Goal: Task Accomplishment & Management: Complete application form

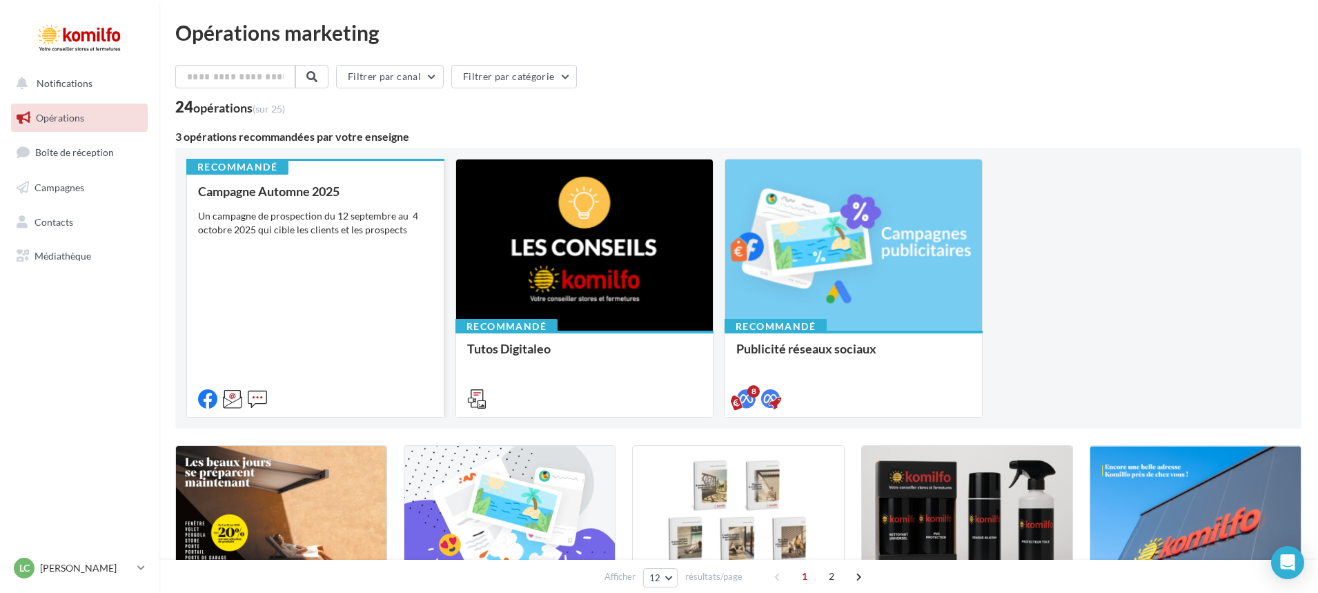
click at [288, 306] on div "Campagne Automne 2025 Un campagne de prospection du [DATE] au [DATE] qui cible …" at bounding box center [315, 294] width 235 height 220
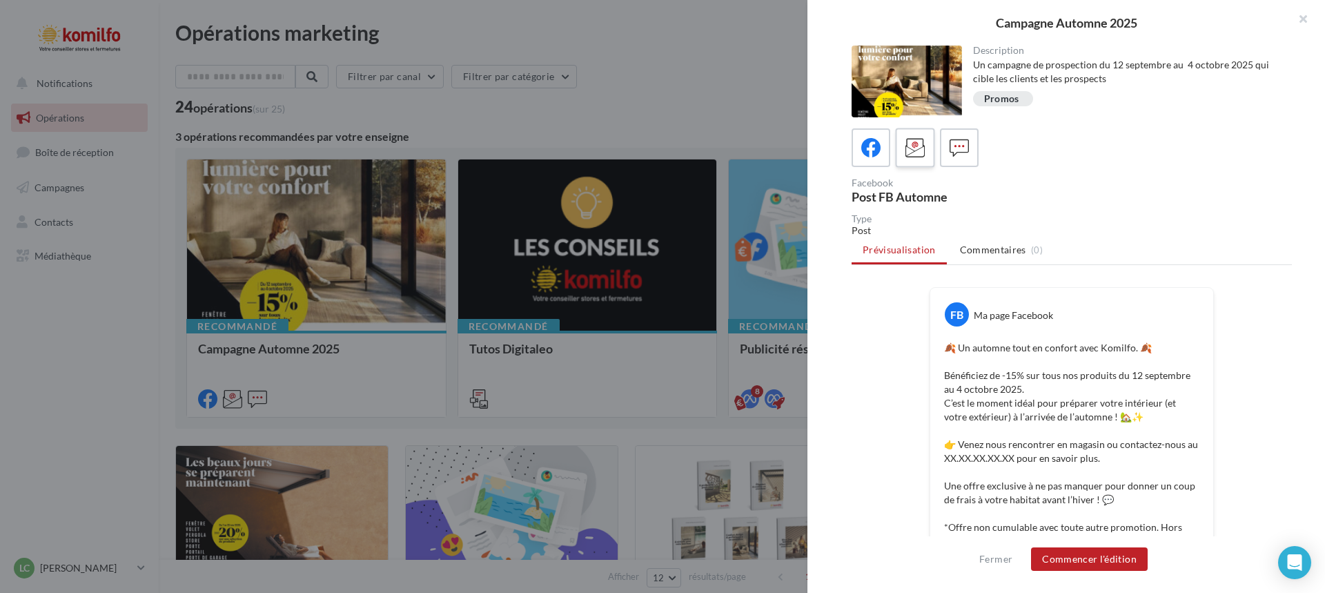
click at [922, 139] on icon at bounding box center [916, 148] width 20 height 20
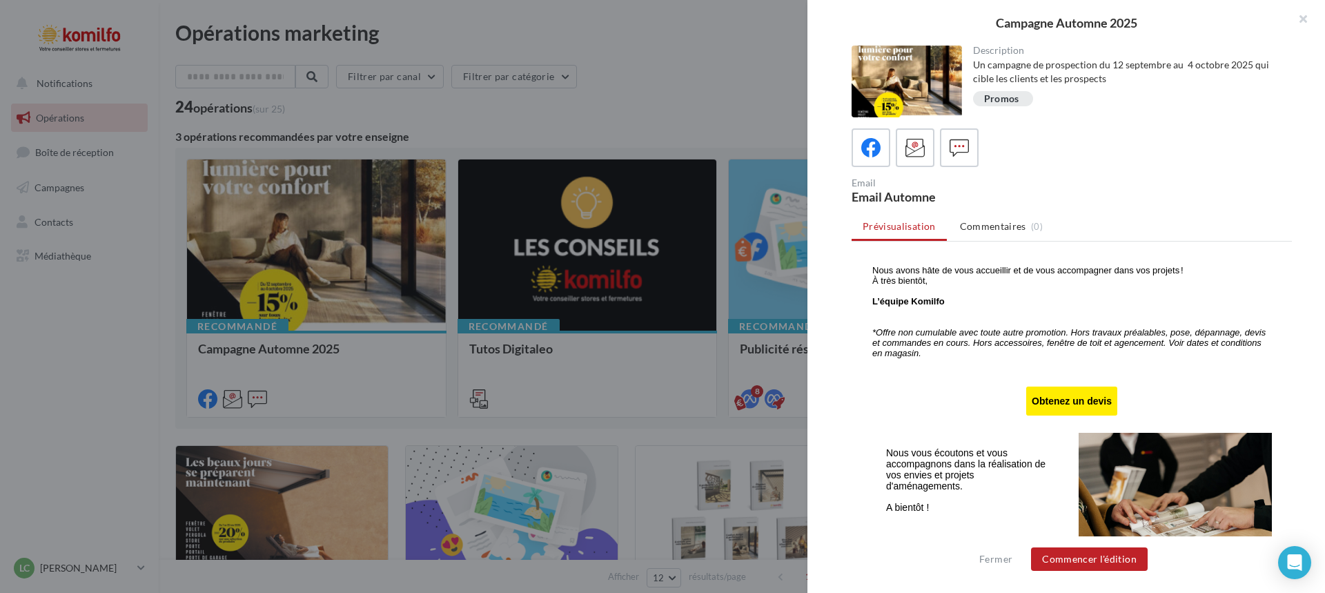
scroll to position [828, 0]
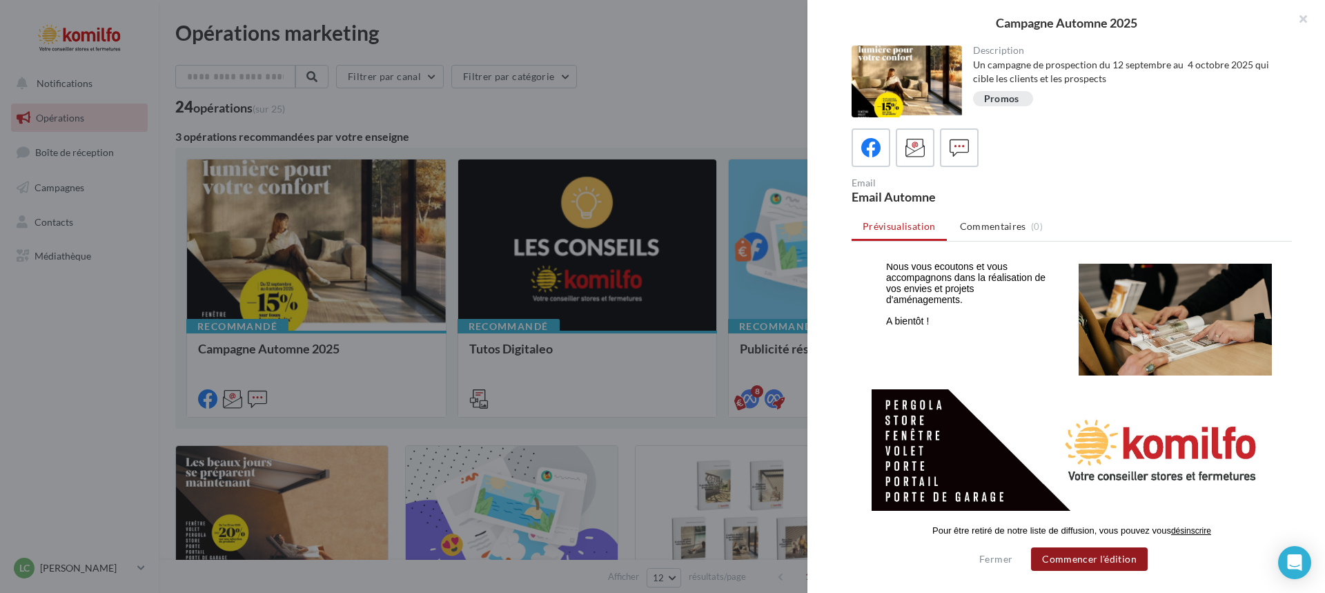
click at [1110, 555] on button "Commencer l'édition" at bounding box center [1089, 558] width 117 height 23
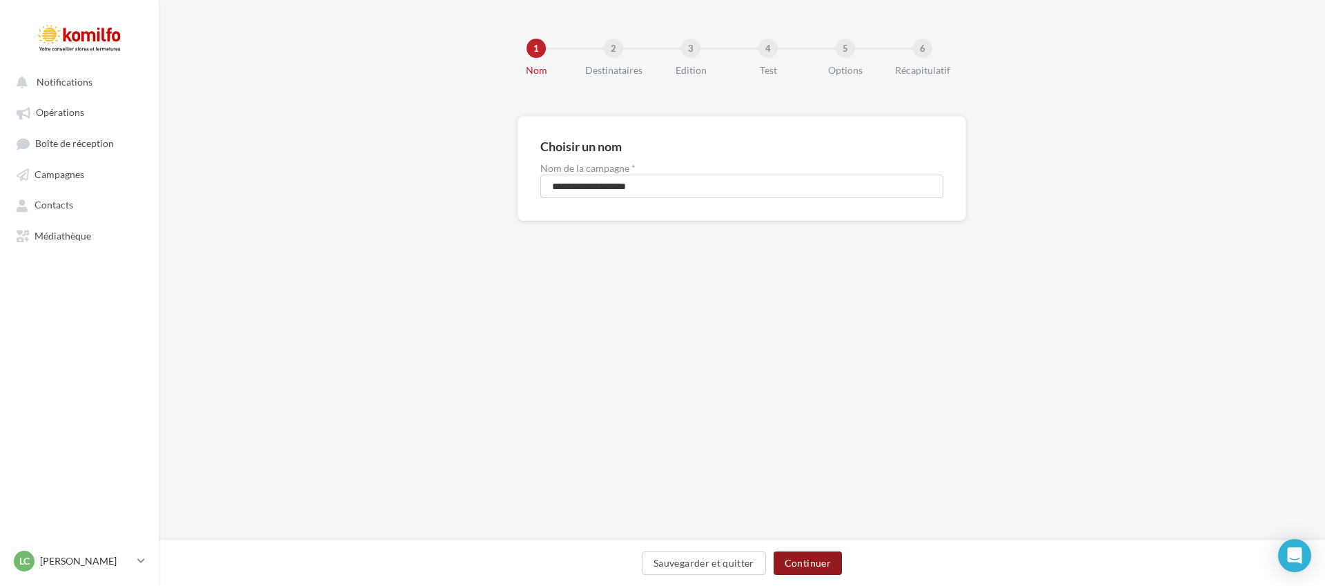
click at [807, 559] on button "Continuer" at bounding box center [808, 562] width 68 height 23
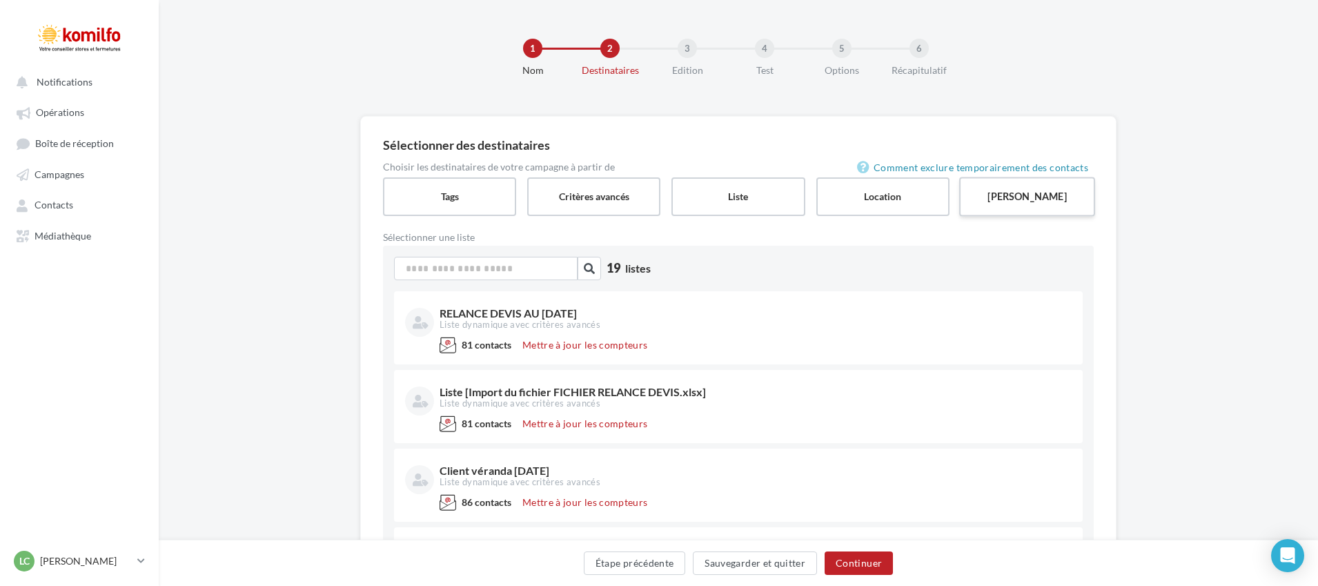
click at [1001, 188] on label "Saisie manuelle" at bounding box center [1027, 196] width 136 height 39
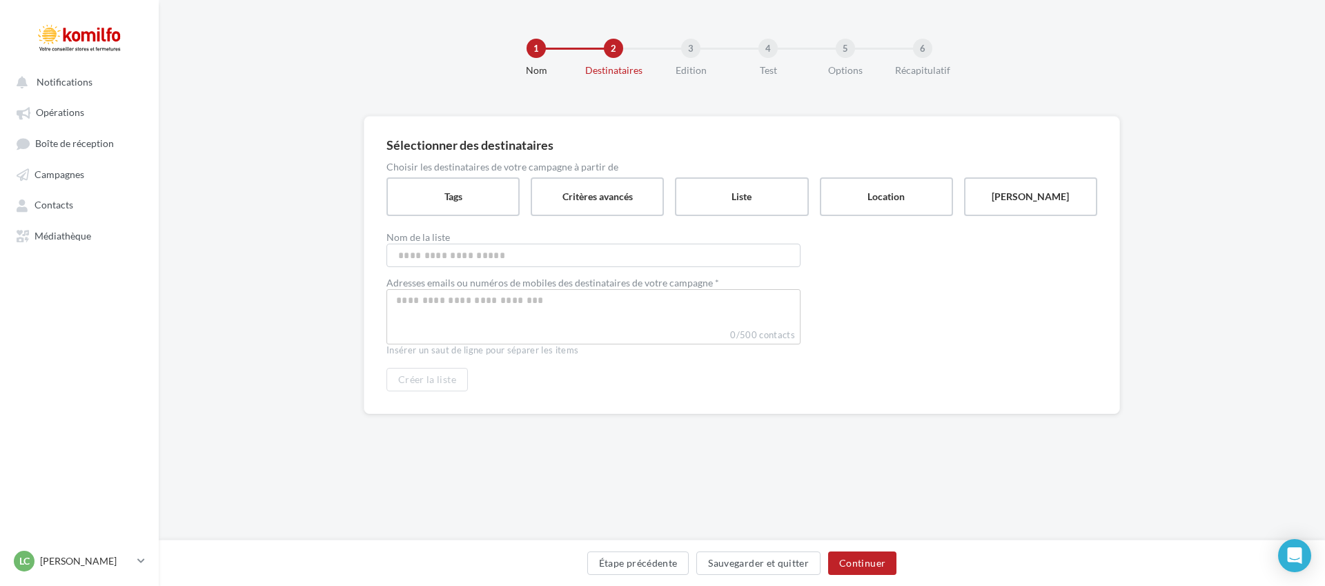
click at [454, 176] on div "Choisir les destinataires de votre campagne à partir de Tags Critères avancés L…" at bounding box center [741, 189] width 711 height 54
click at [456, 182] on label "Tags" at bounding box center [453, 196] width 136 height 39
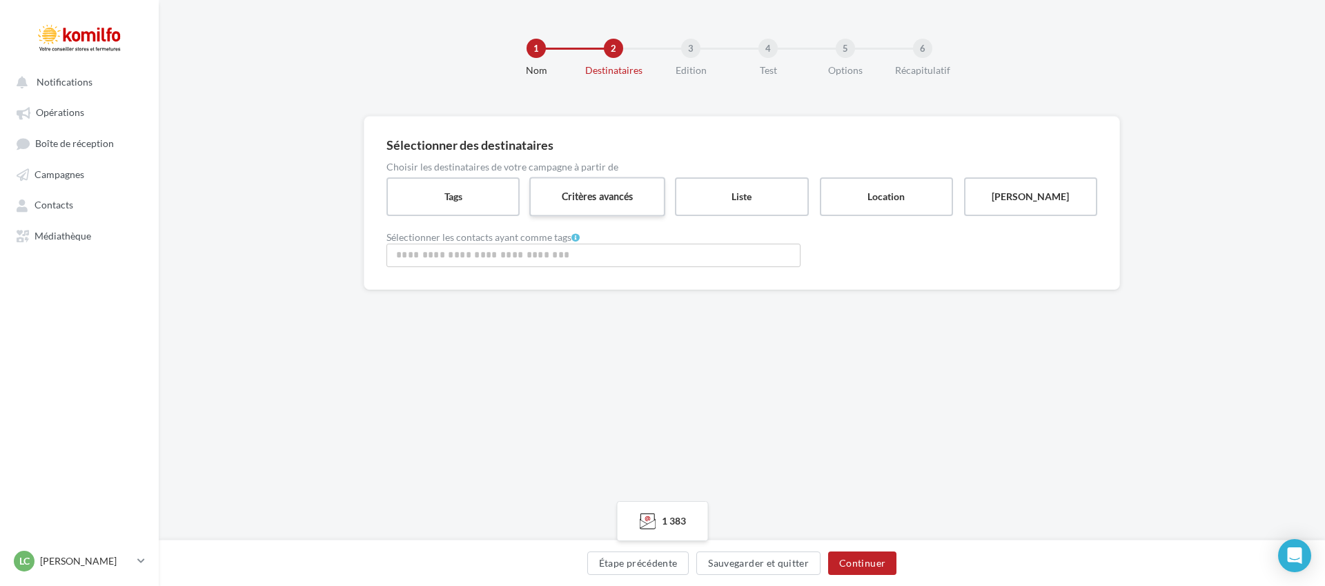
click at [574, 188] on label "Critères avancés" at bounding box center [597, 196] width 136 height 39
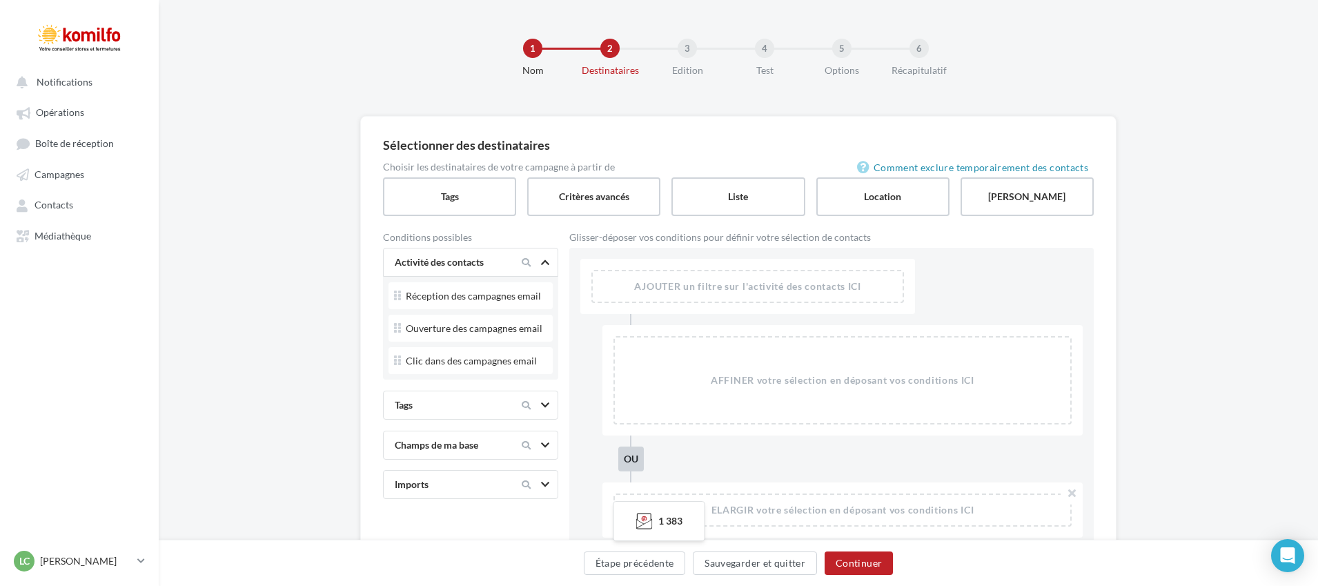
click at [551, 408] on div at bounding box center [546, 405] width 11 height 11
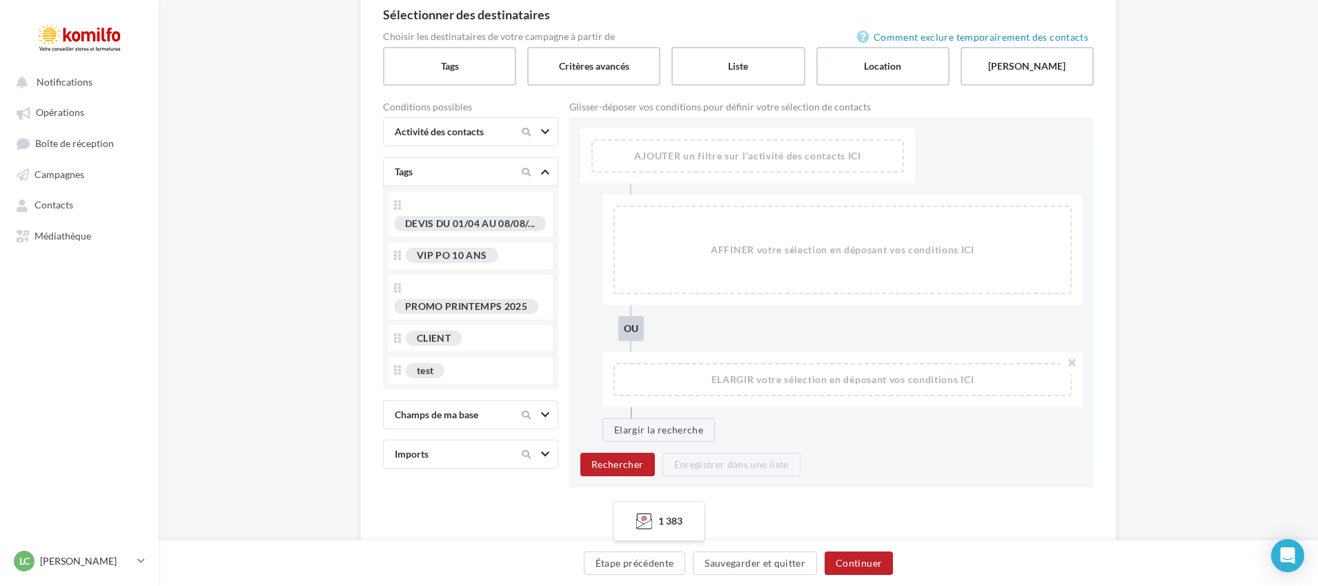
scroll to position [138, 0]
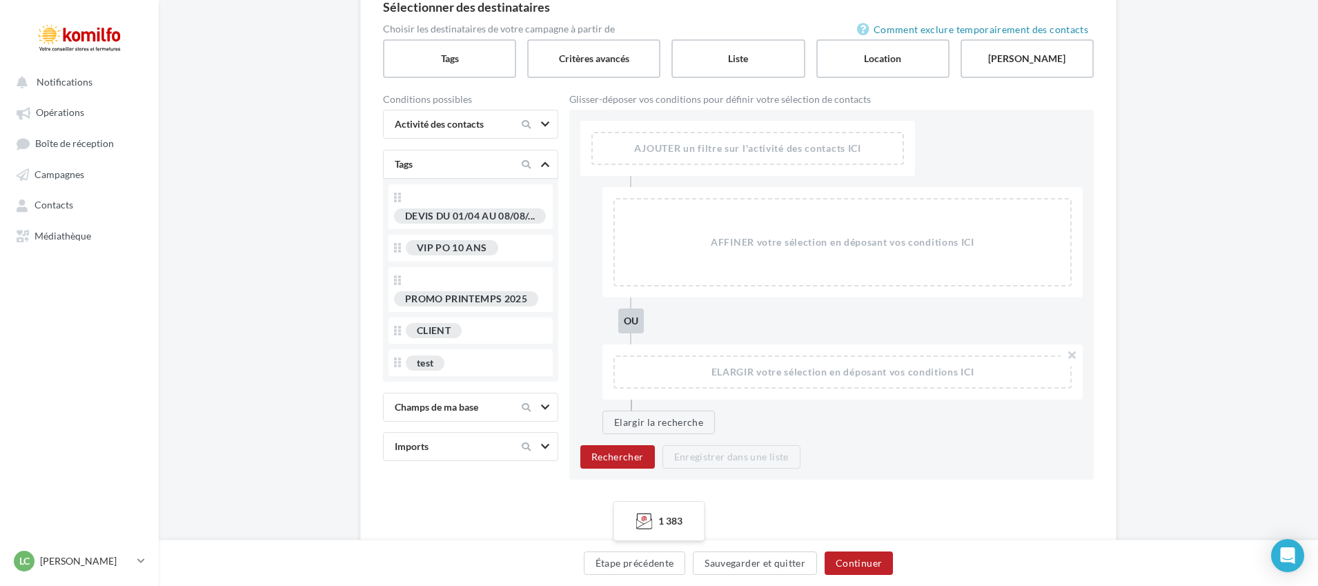
click at [541, 409] on icon at bounding box center [545, 407] width 8 height 7
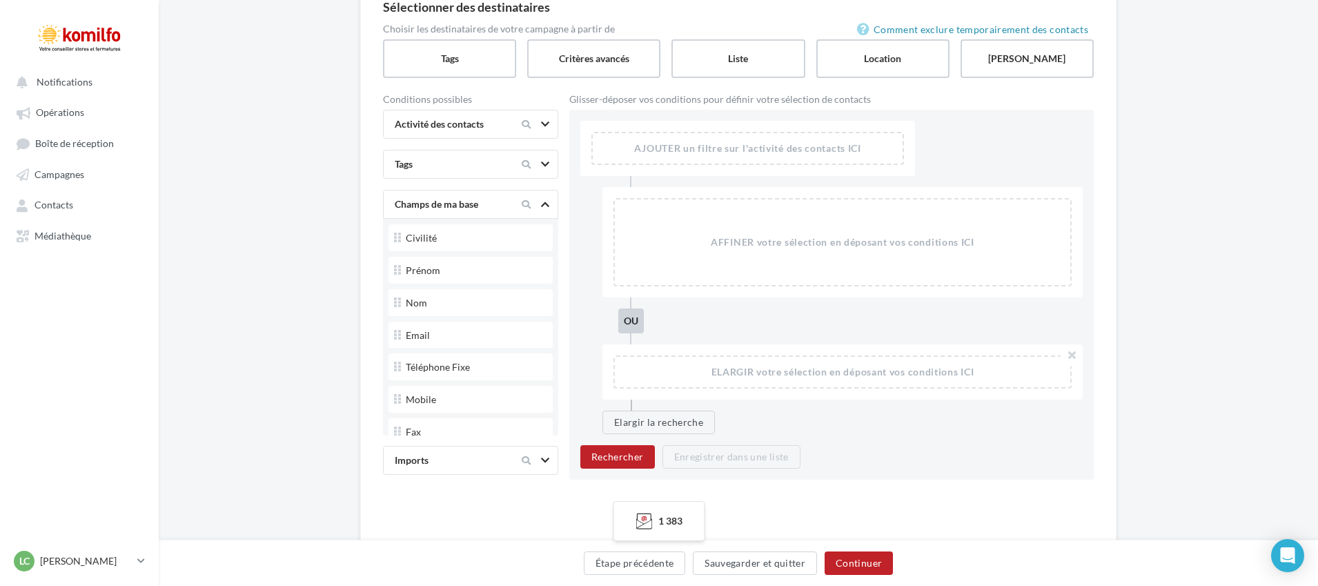
click at [543, 466] on div at bounding box center [545, 460] width 8 height 14
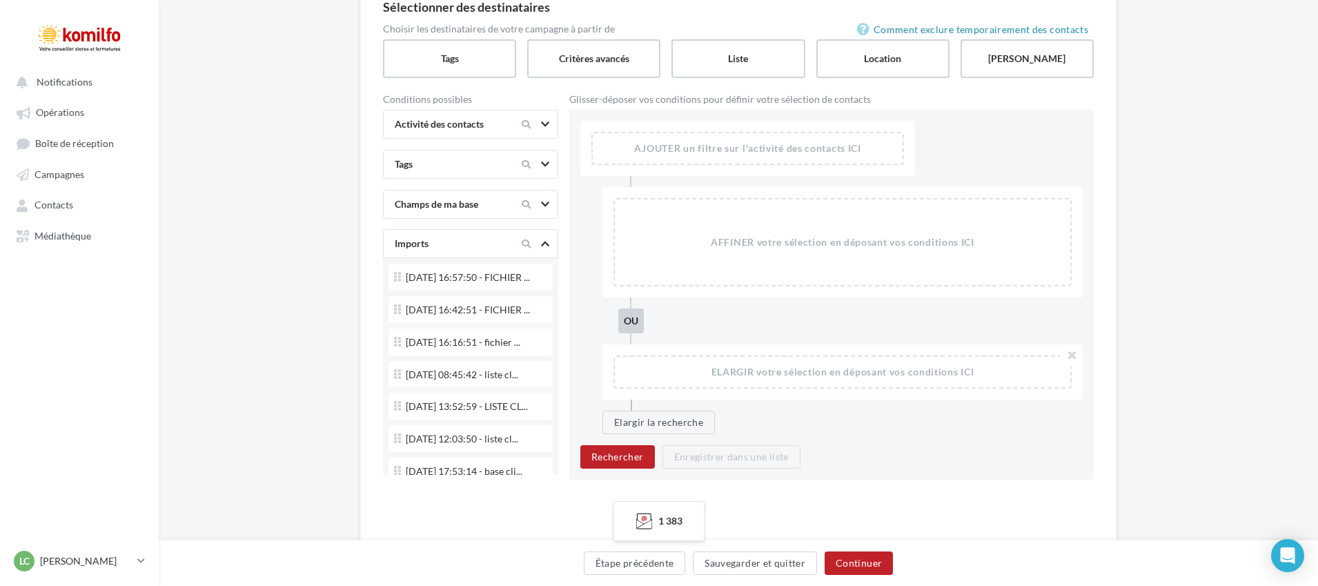
click at [544, 247] on icon at bounding box center [545, 243] width 8 height 7
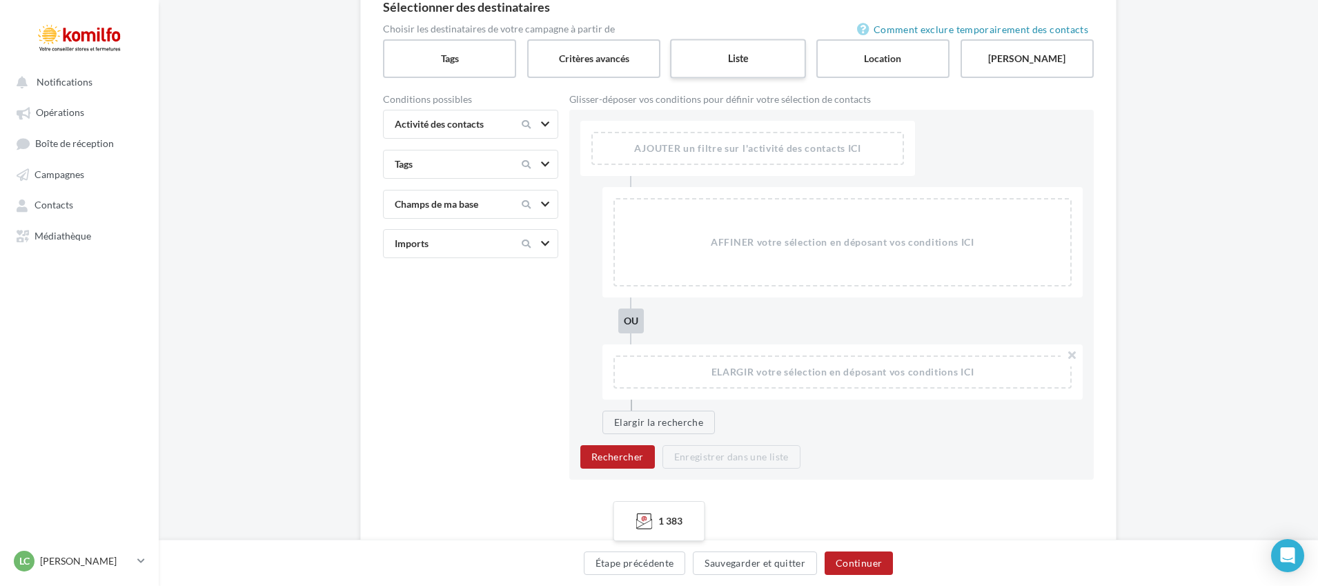
click at [765, 52] on label "Liste" at bounding box center [738, 58] width 136 height 39
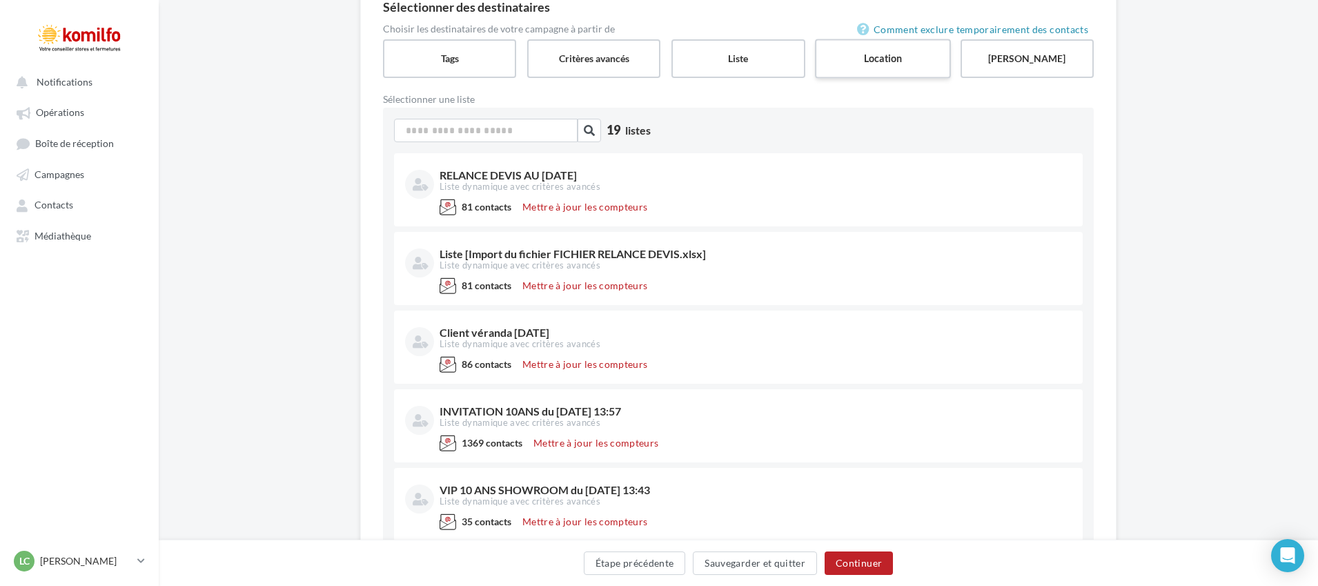
click at [840, 58] on label "Location" at bounding box center [883, 58] width 136 height 39
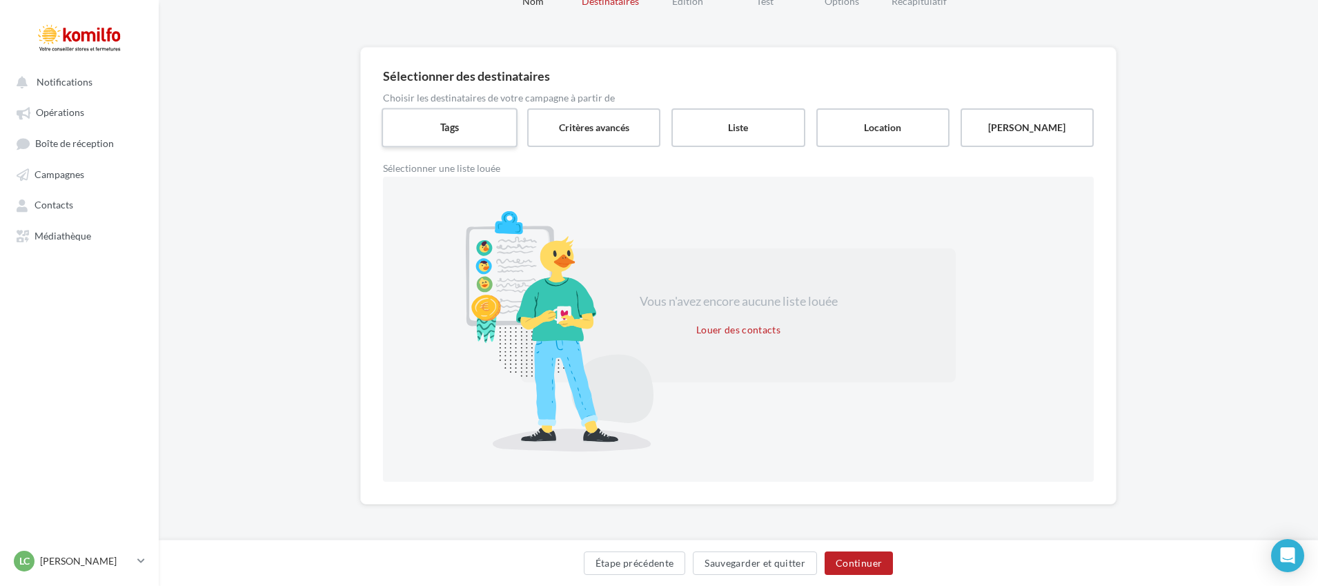
click at [471, 126] on label "Tags" at bounding box center [450, 127] width 136 height 39
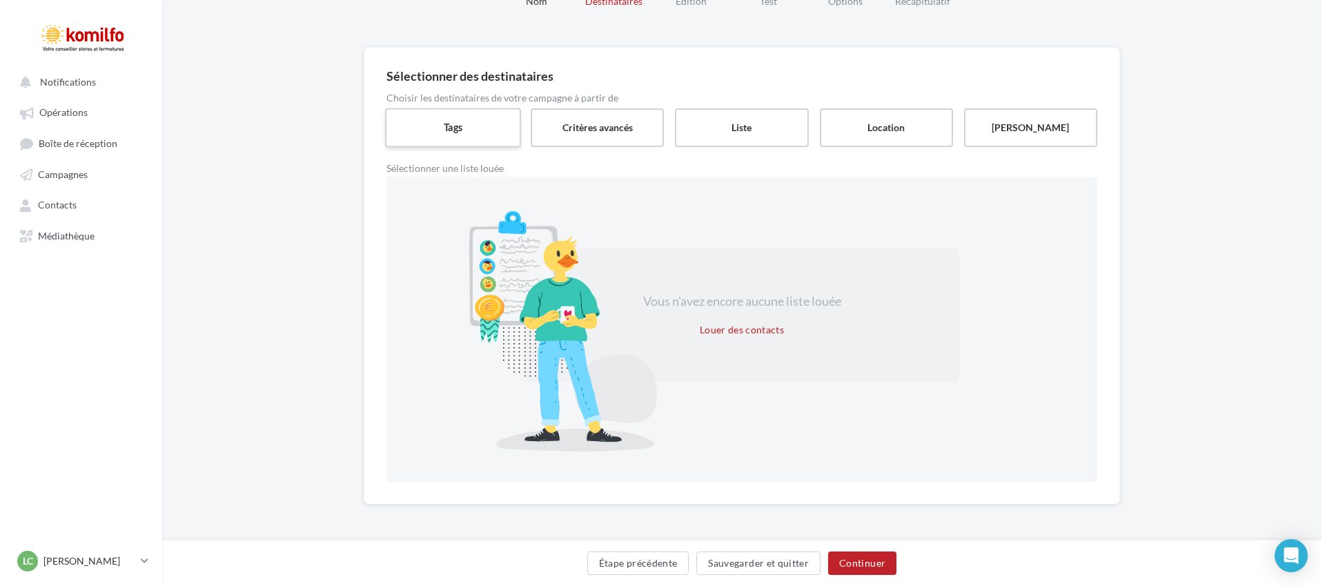
scroll to position [0, 0]
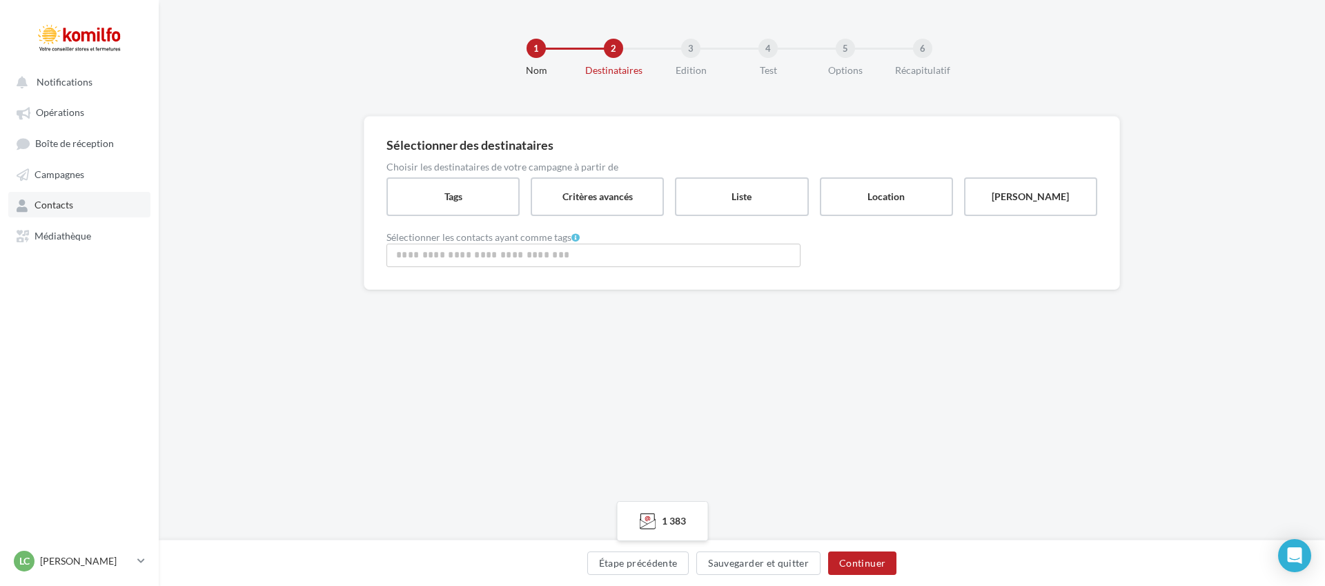
click at [32, 203] on link "Contacts" at bounding box center [79, 204] width 142 height 25
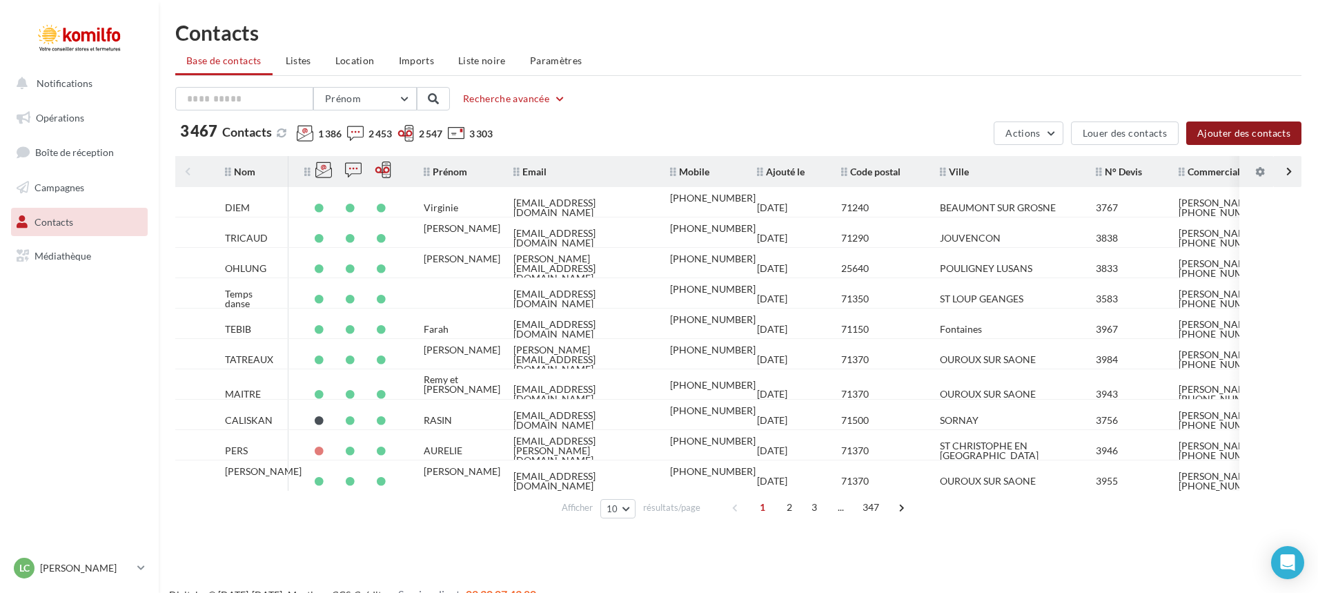
click at [1255, 121] on button "Ajouter des contacts" at bounding box center [1243, 132] width 115 height 23
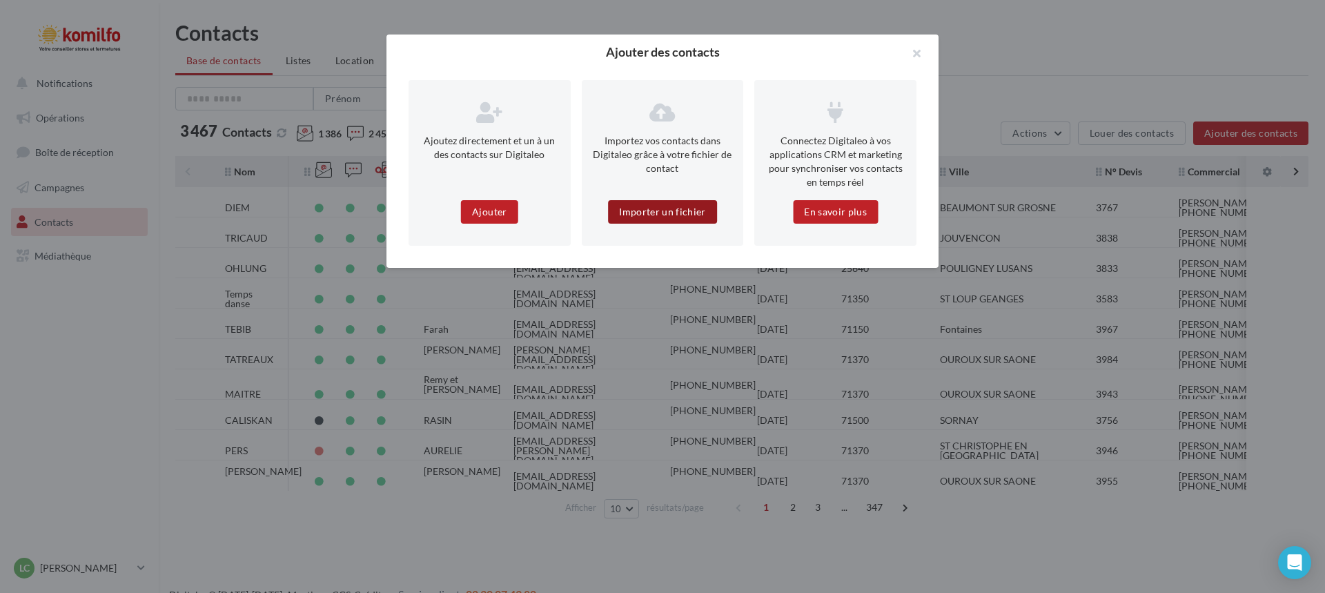
click at [665, 211] on button "Importer un fichier" at bounding box center [662, 211] width 109 height 23
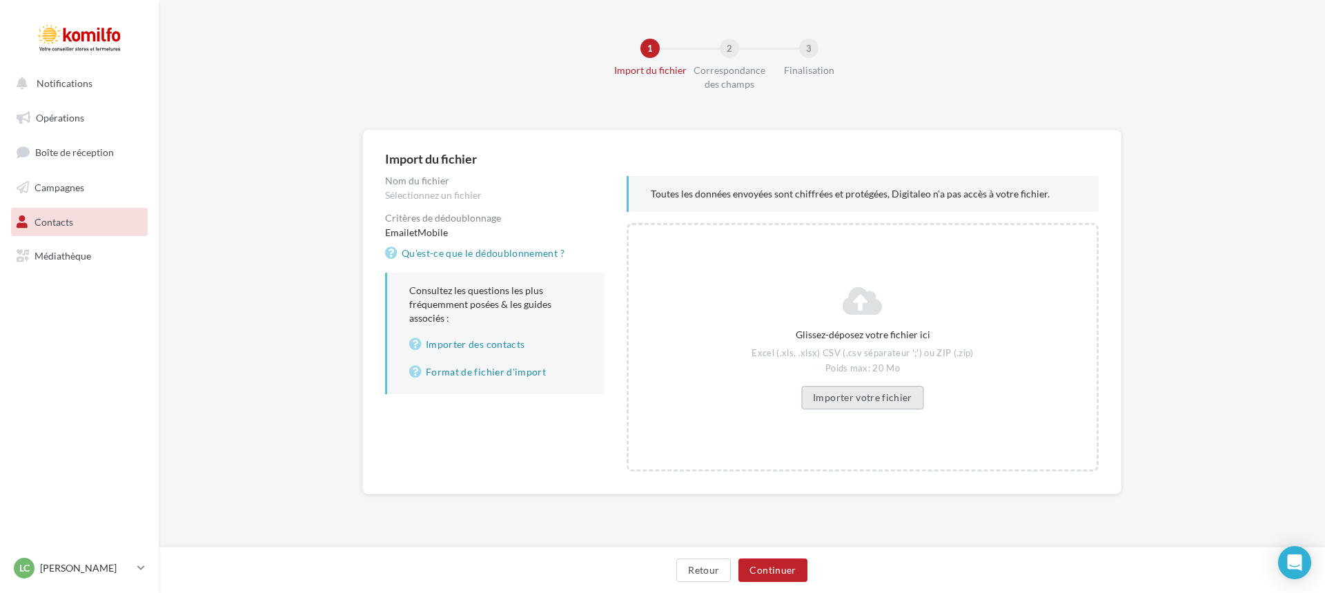
click at [869, 399] on button "Importer votre fichier" at bounding box center [862, 397] width 123 height 23
click at [863, 395] on button "Importer votre fichier" at bounding box center [862, 397] width 123 height 23
drag, startPoint x: 880, startPoint y: 403, endPoint x: 872, endPoint y: 402, distance: 7.6
click at [872, 402] on button "Importer votre fichier" at bounding box center [862, 397] width 123 height 23
click at [752, 564] on button "Continuer" at bounding box center [772, 569] width 68 height 23
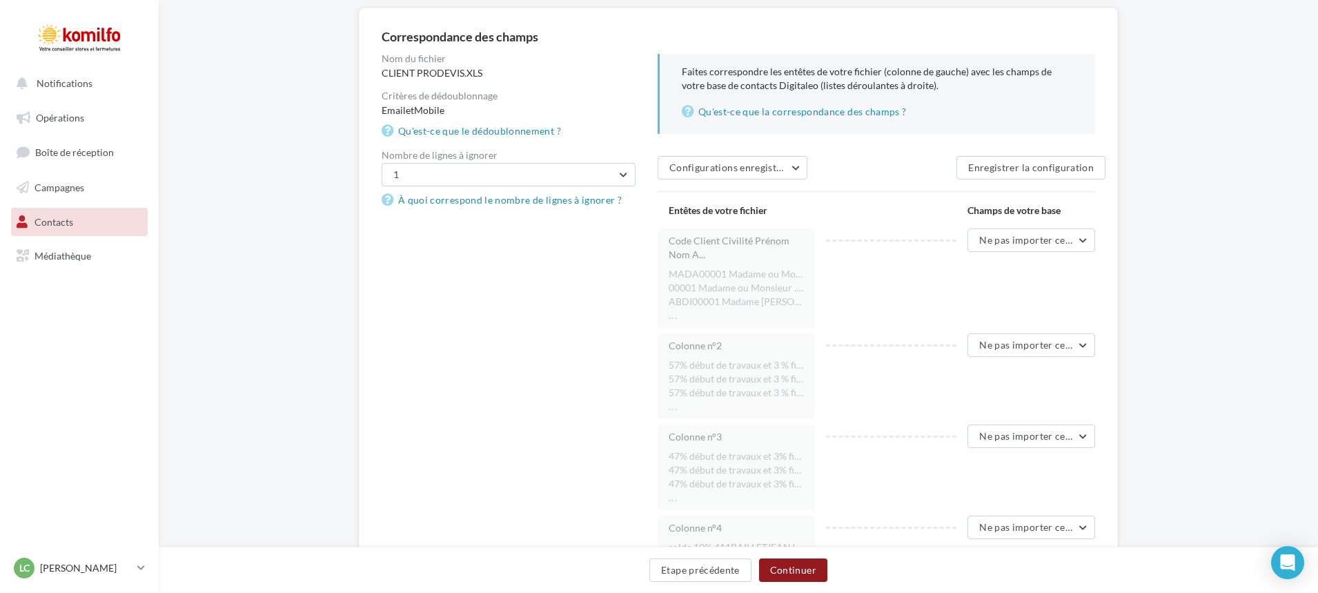
scroll to position [138, 0]
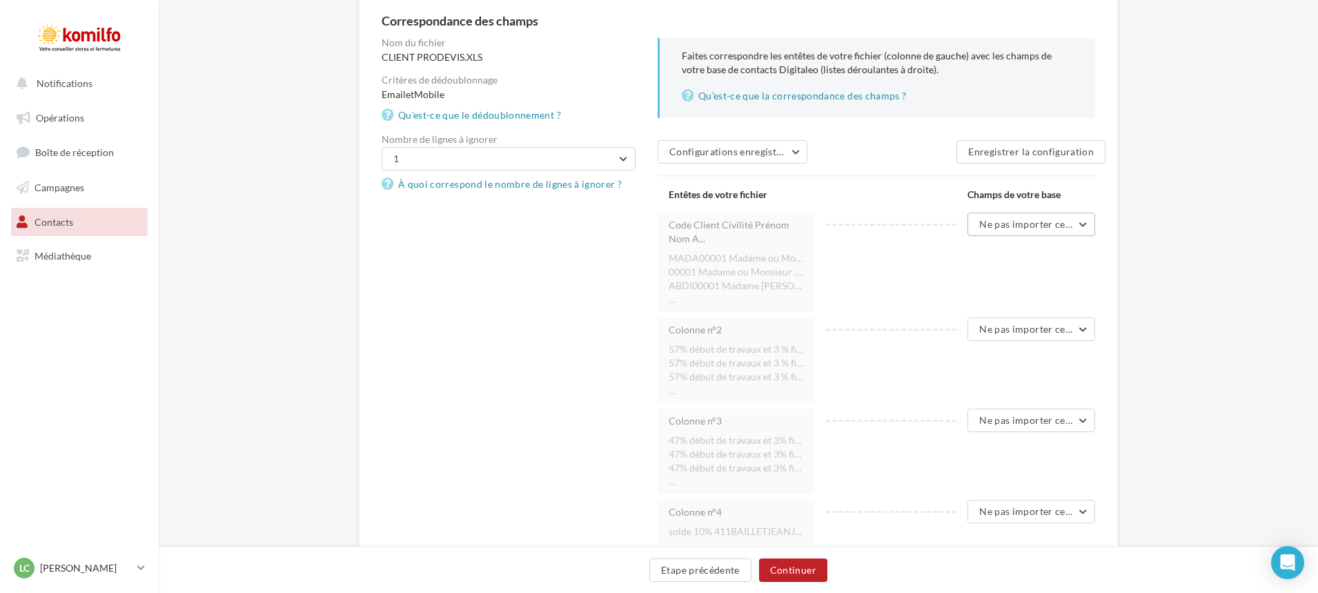
click at [1069, 231] on button "Ne pas importer cette colonne" at bounding box center [1032, 224] width 128 height 23
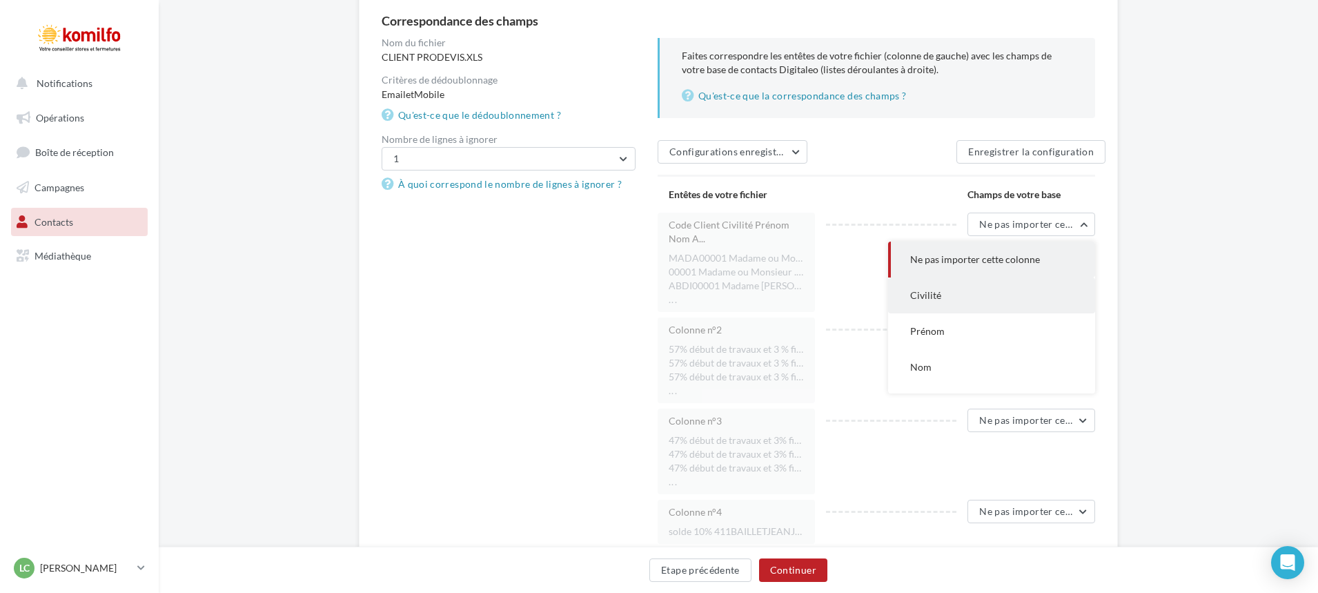
click at [1031, 300] on button "Civilité" at bounding box center [991, 295] width 207 height 36
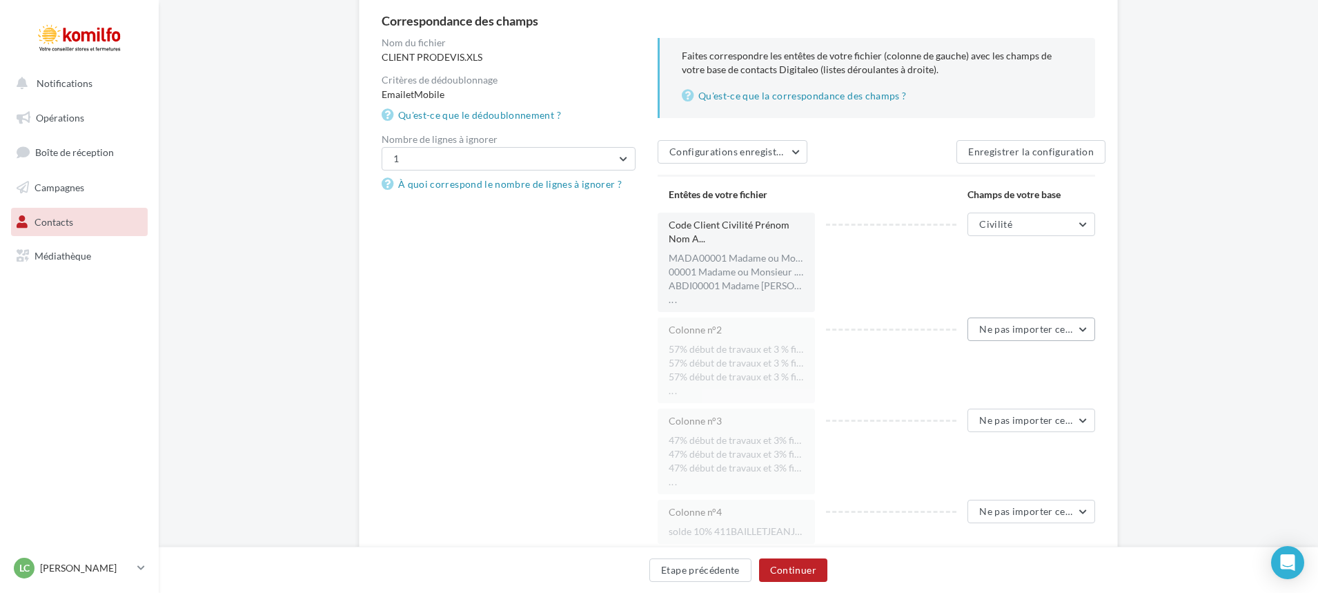
click at [1079, 332] on span "Ne pas importer cette colonne" at bounding box center [1047, 329] width 137 height 12
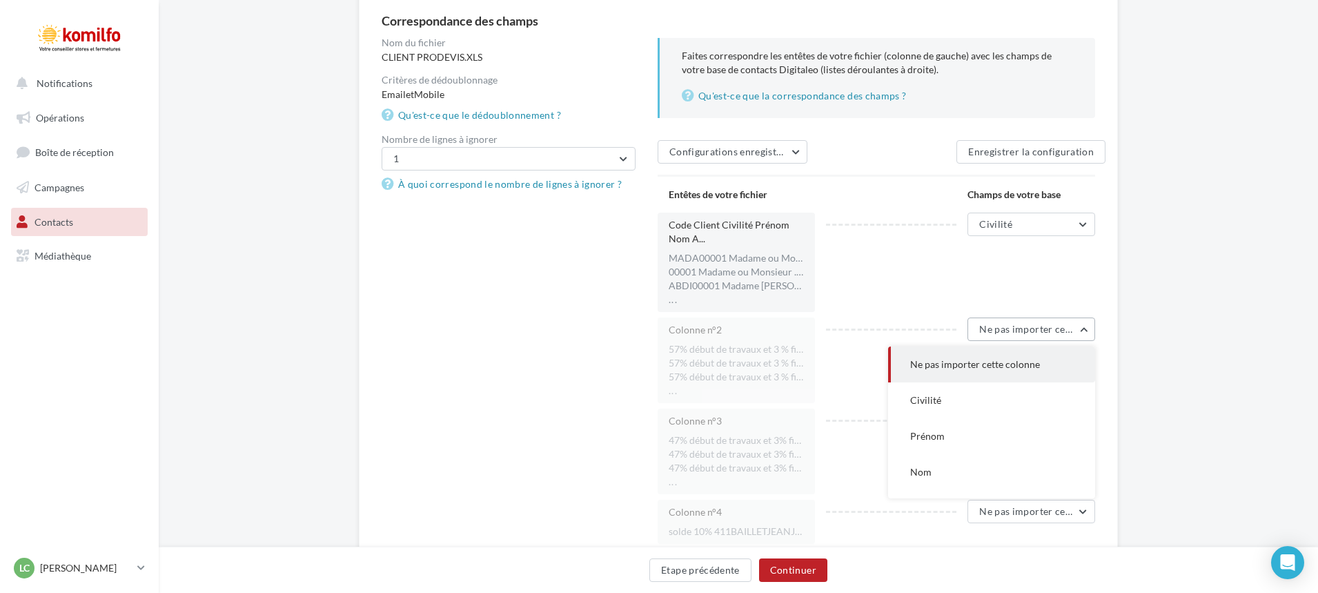
click at [1079, 332] on span "Ne pas importer cette colonne" at bounding box center [1047, 329] width 137 height 12
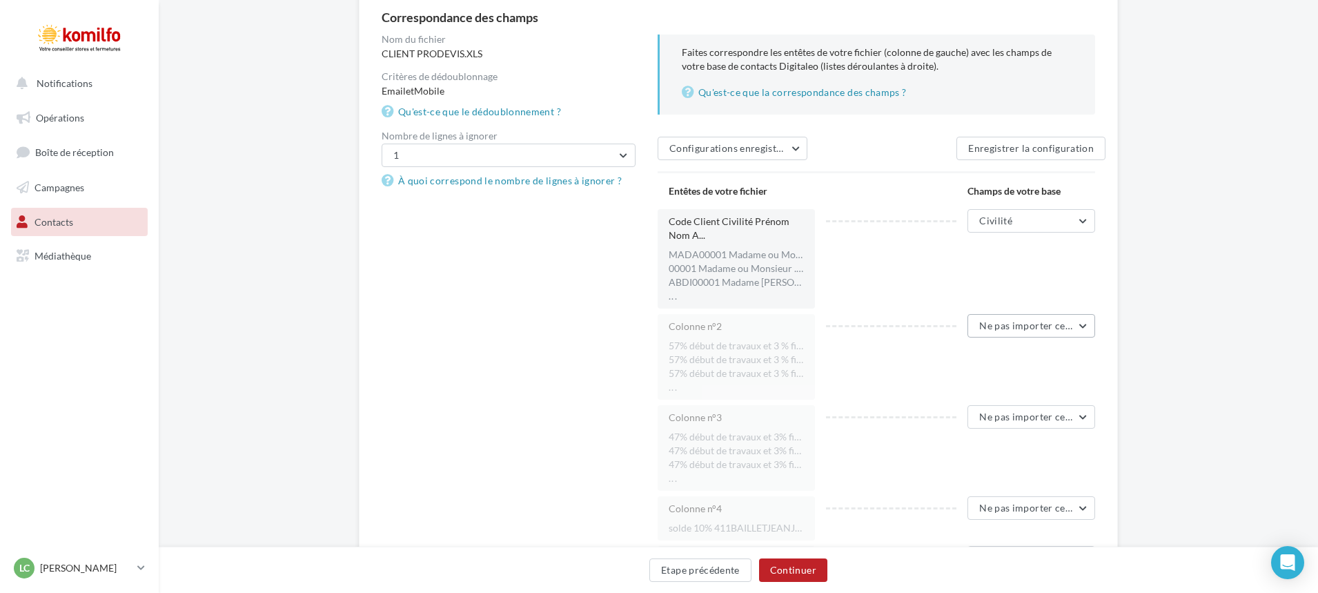
scroll to position [23, 0]
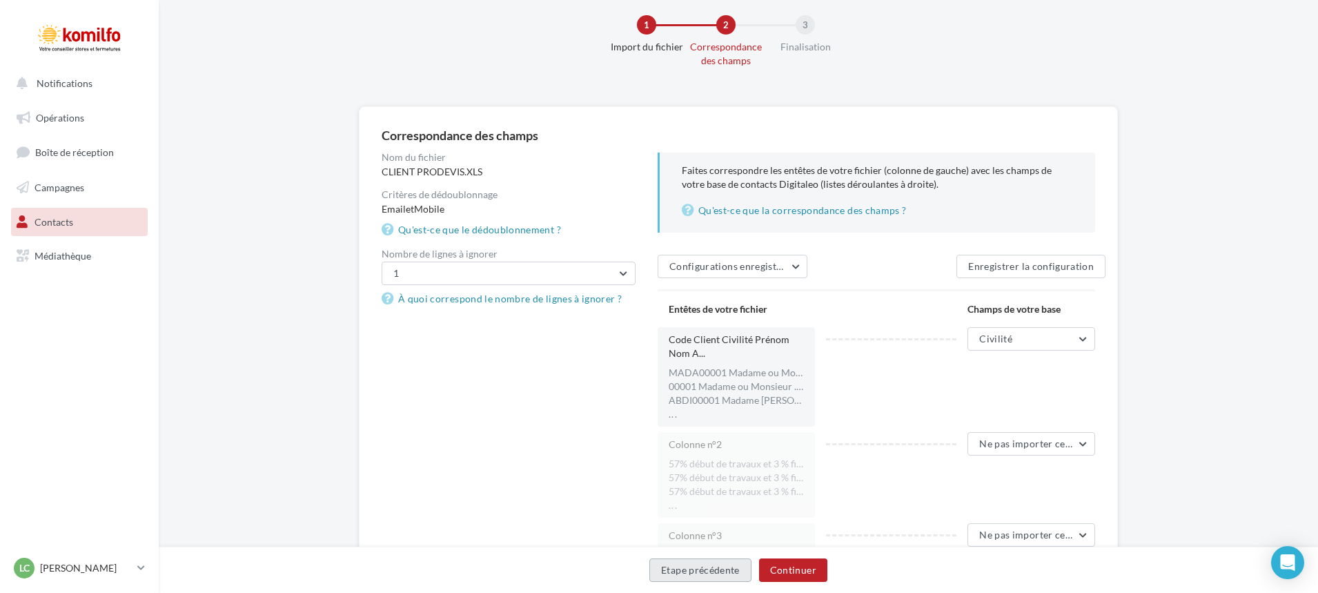
click at [703, 575] on button "Etape précédente" at bounding box center [700, 569] width 102 height 23
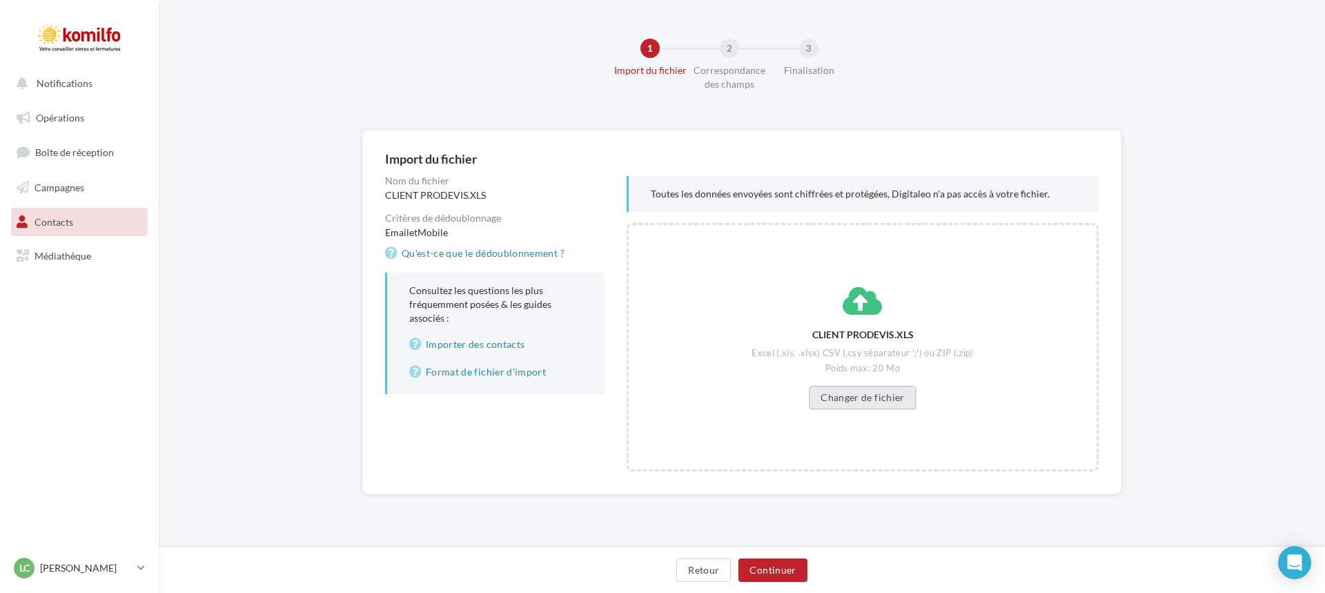
click at [854, 390] on button "Changer de fichier" at bounding box center [862, 397] width 107 height 23
click at [774, 565] on button "Continuer" at bounding box center [772, 569] width 68 height 23
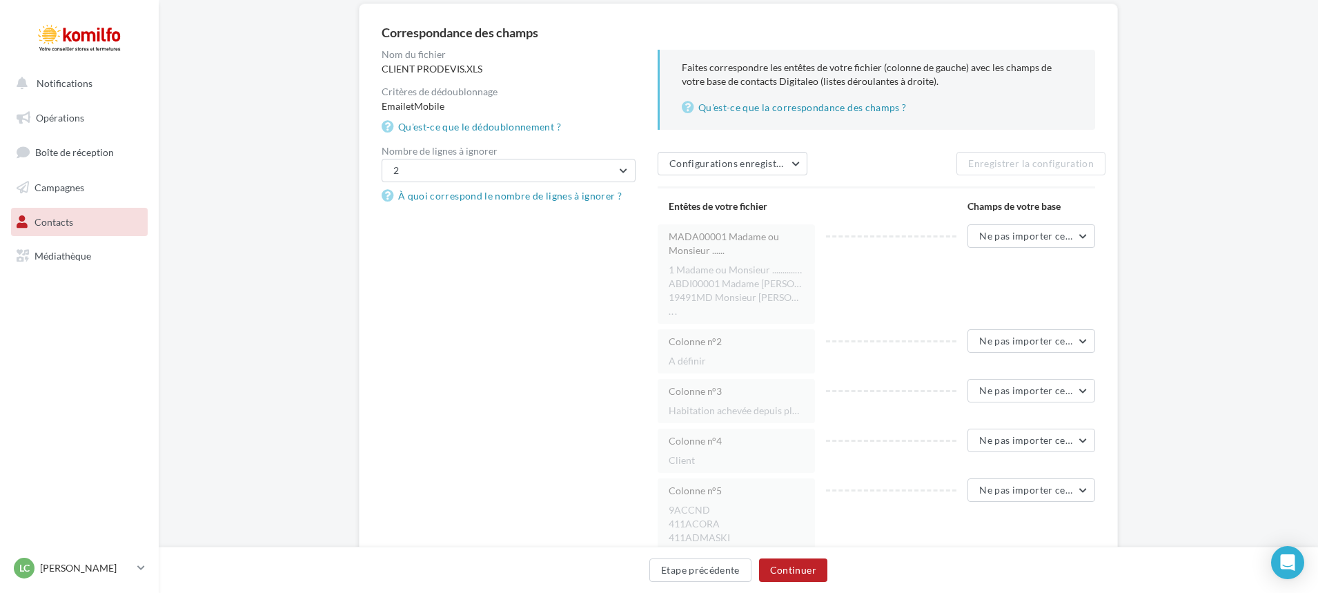
scroll to position [138, 0]
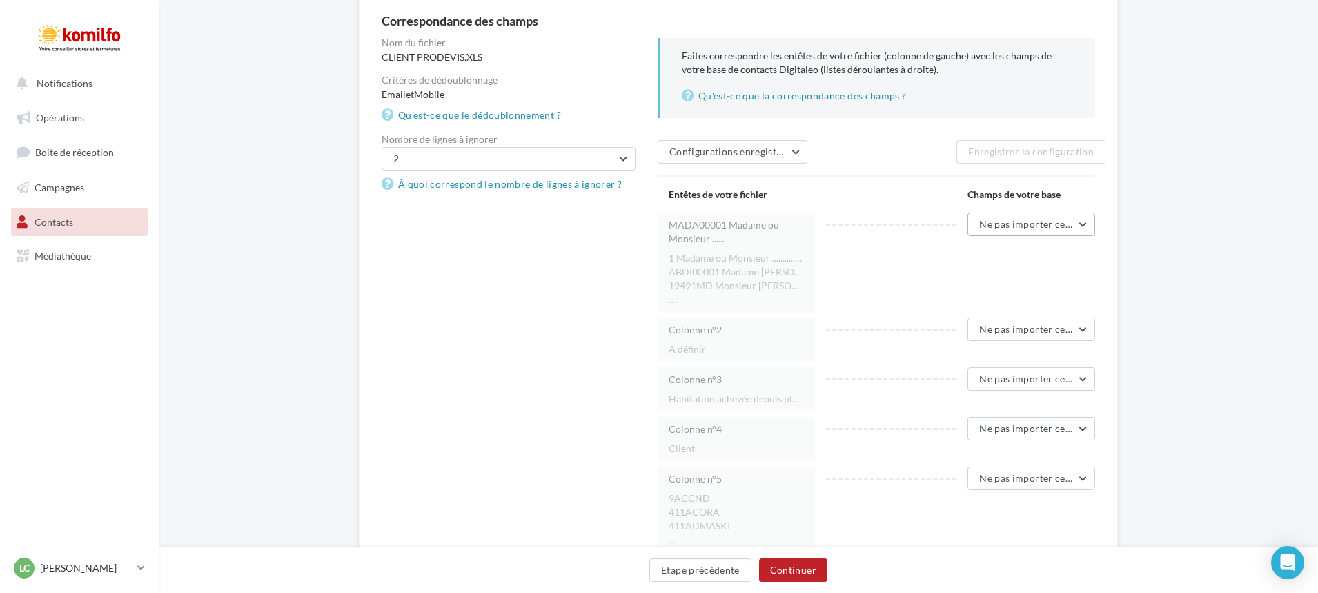
click at [1057, 226] on span "Ne pas importer cette colonne" at bounding box center [1047, 224] width 137 height 12
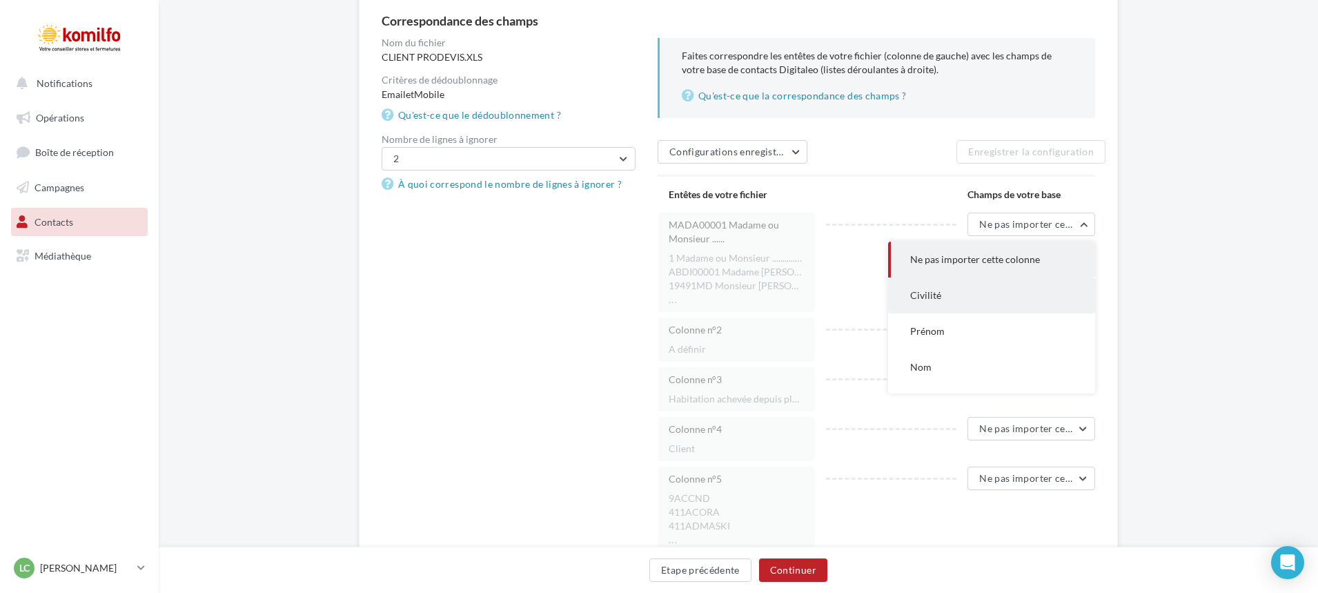
click at [1035, 293] on button "Civilité" at bounding box center [991, 295] width 207 height 36
click at [970, 306] on div "MADA00001 Madame ou Monsieur ...... 1 Madame ou Monsieur ......................…" at bounding box center [882, 262] width 449 height 99
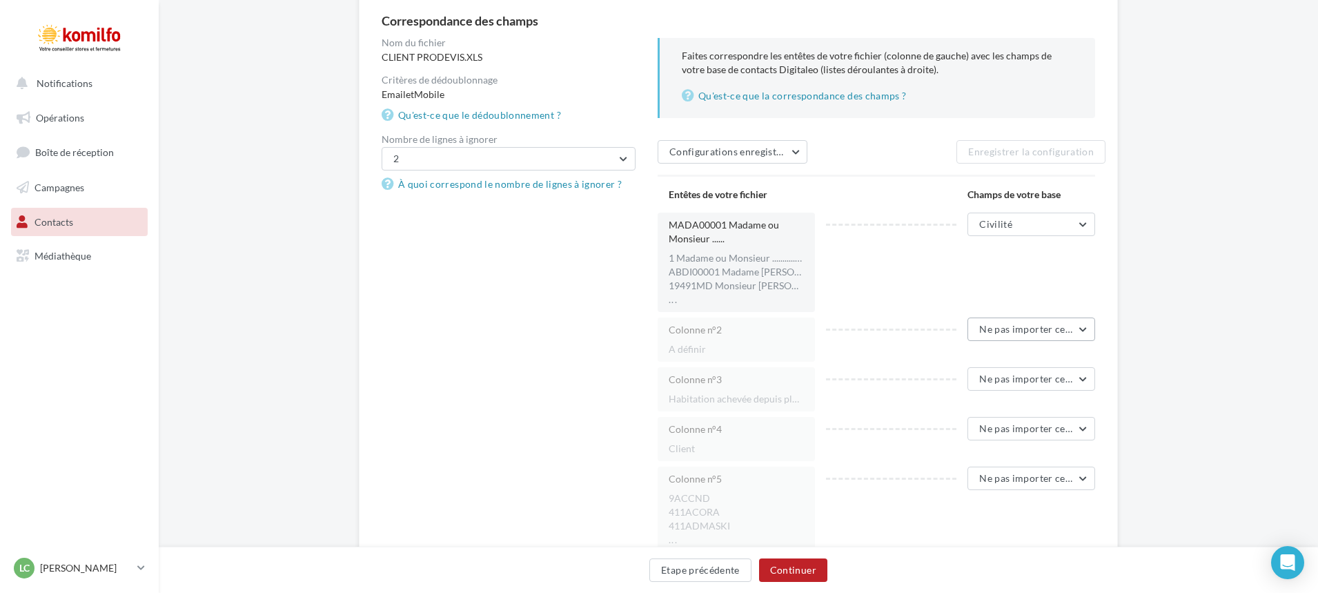
click at [1059, 331] on span "Ne pas importer cette colonne" at bounding box center [1047, 329] width 137 height 12
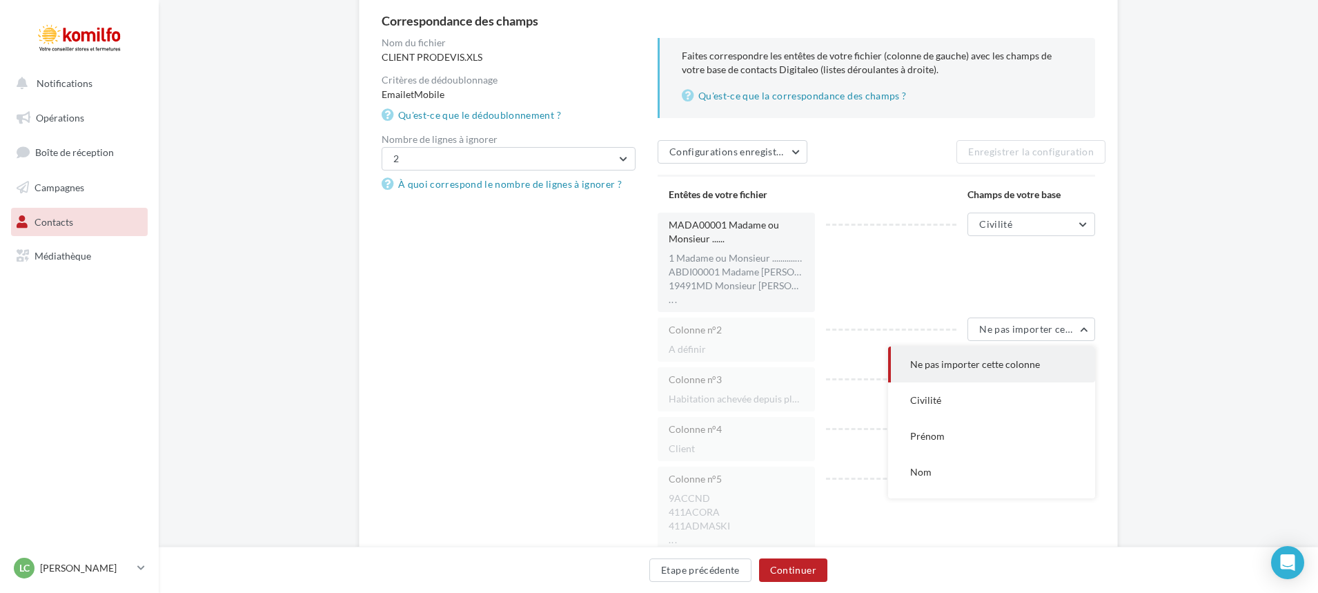
click at [741, 326] on div "Colonne n°2" at bounding box center [736, 330] width 135 height 14
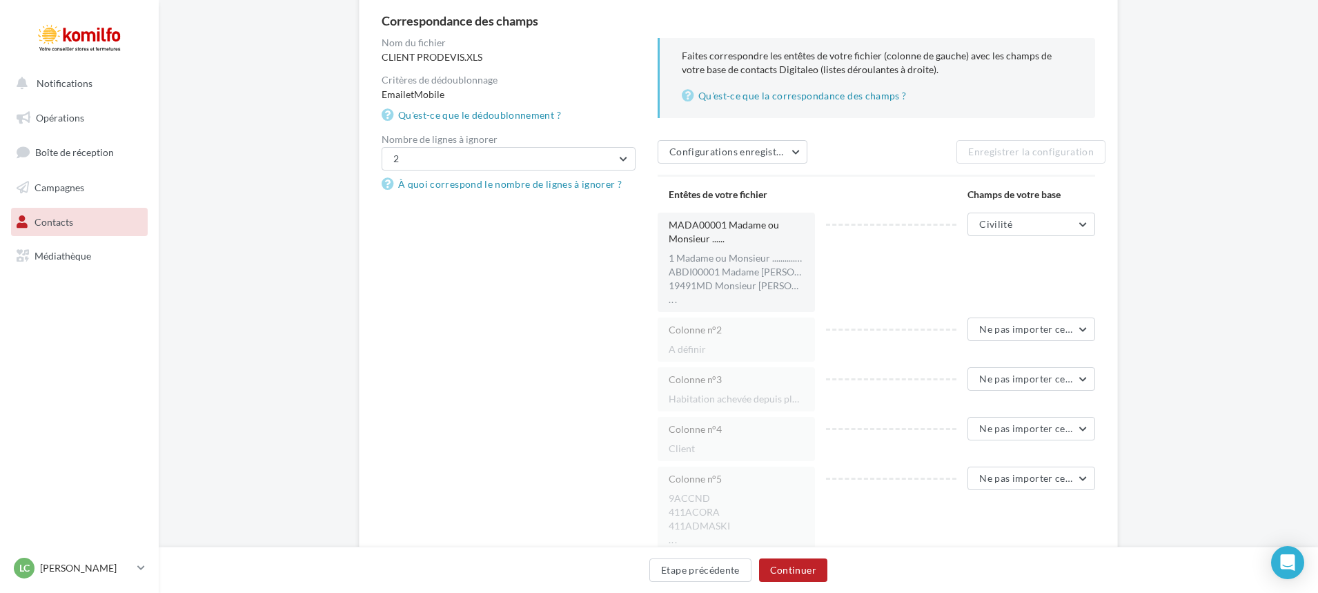
click at [779, 358] on div "Colonne n°2 A définir" at bounding box center [736, 339] width 157 height 44
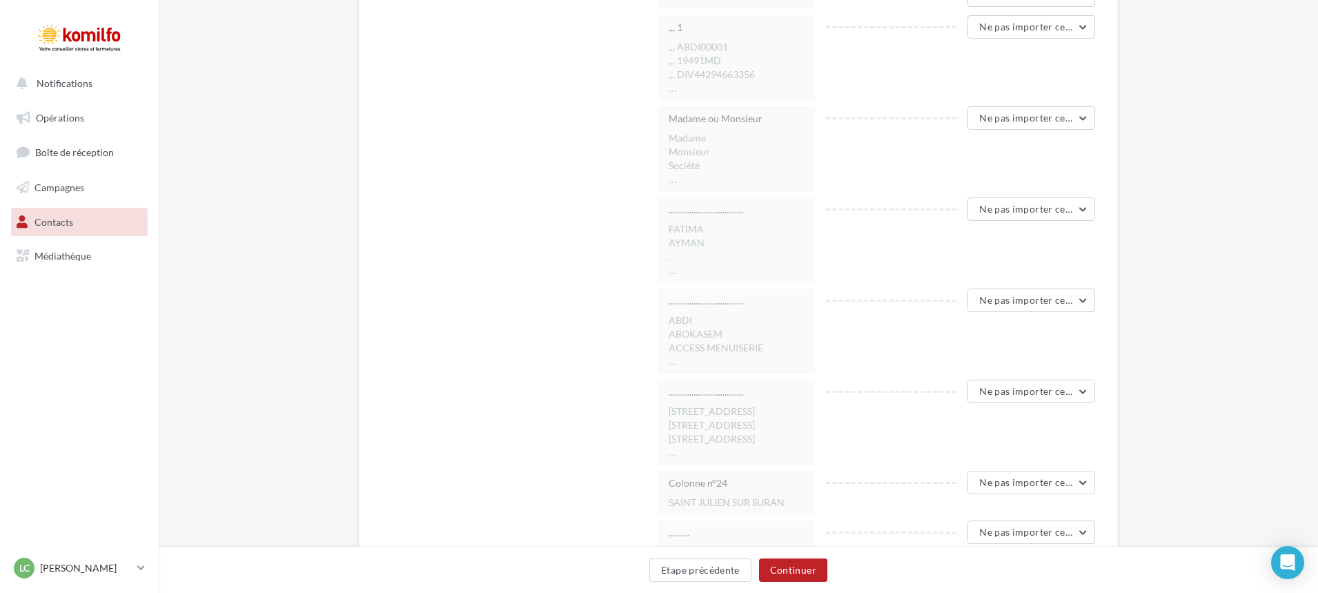
scroll to position [1587, 0]
click at [1024, 299] on span "Ne pas importer cette colonne" at bounding box center [1047, 297] width 137 height 12
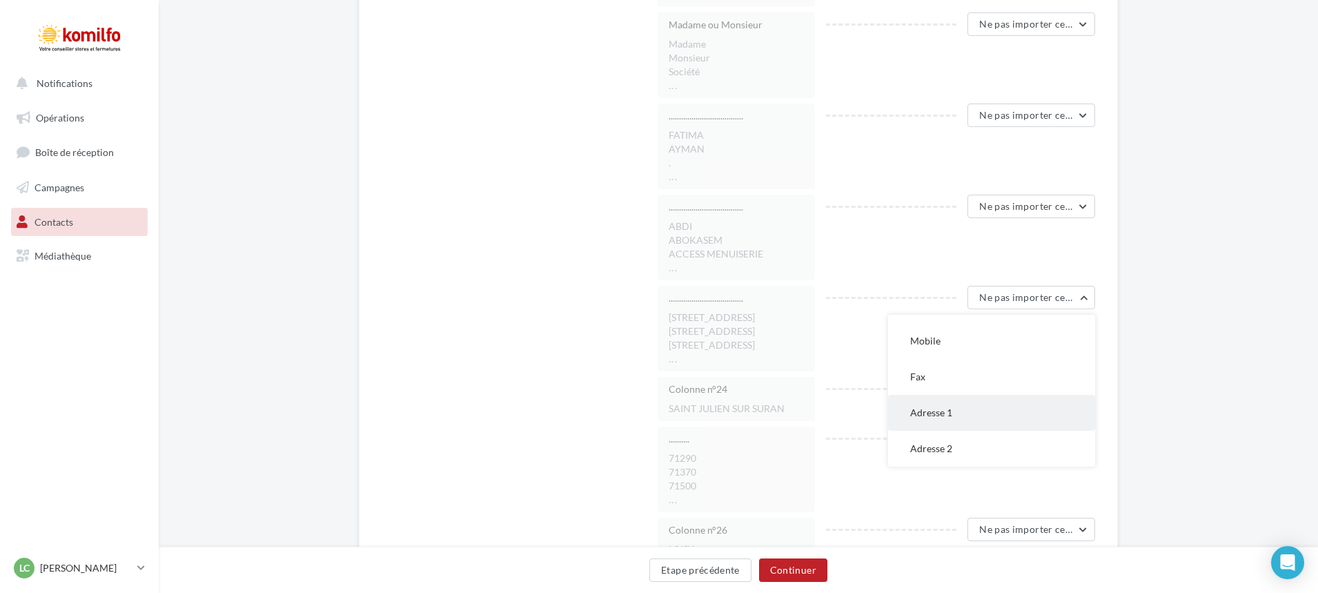
click at [997, 409] on button "Adresse 1" at bounding box center [991, 413] width 207 height 36
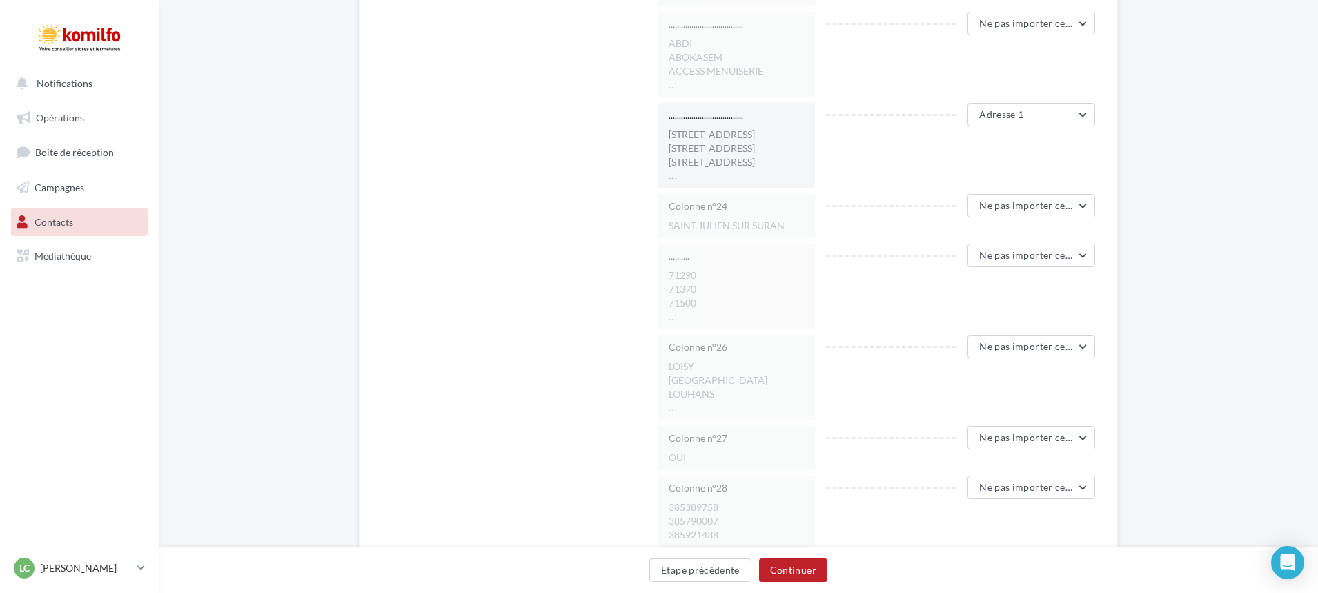
scroll to position [1794, 0]
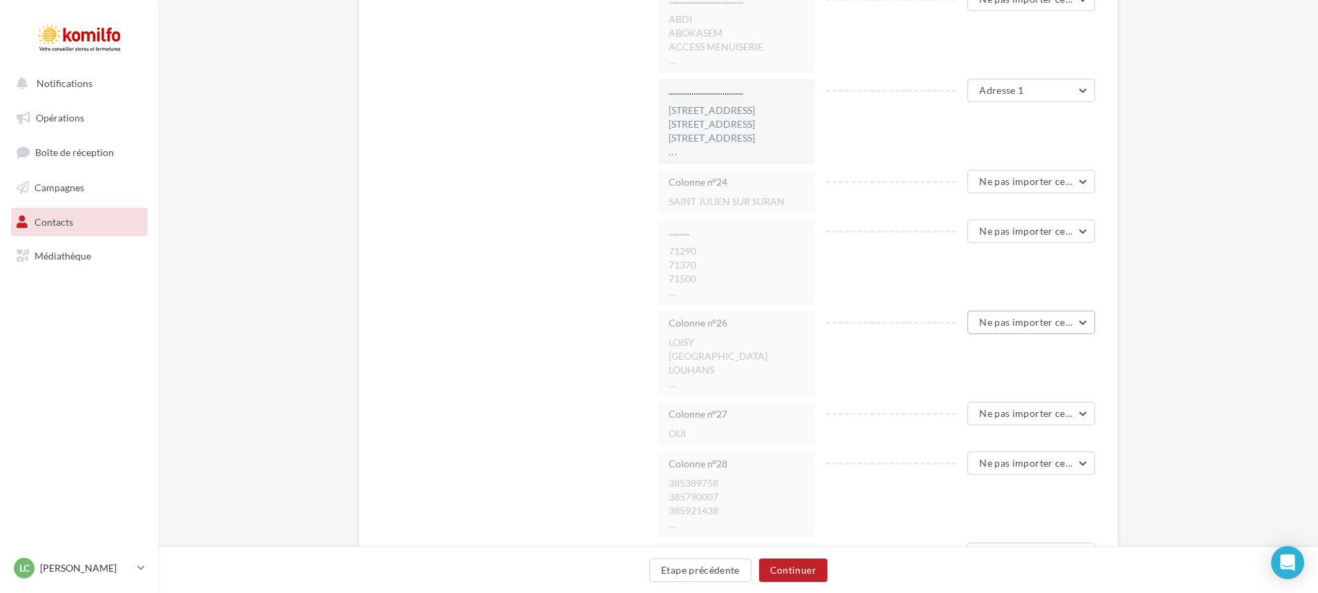
click at [999, 320] on span "Ne pas importer cette colonne" at bounding box center [1047, 322] width 137 height 12
click at [970, 402] on button "Ville" at bounding box center [991, 407] width 207 height 36
click at [1024, 232] on span "Ne pas importer cette colonne" at bounding box center [1047, 231] width 137 height 12
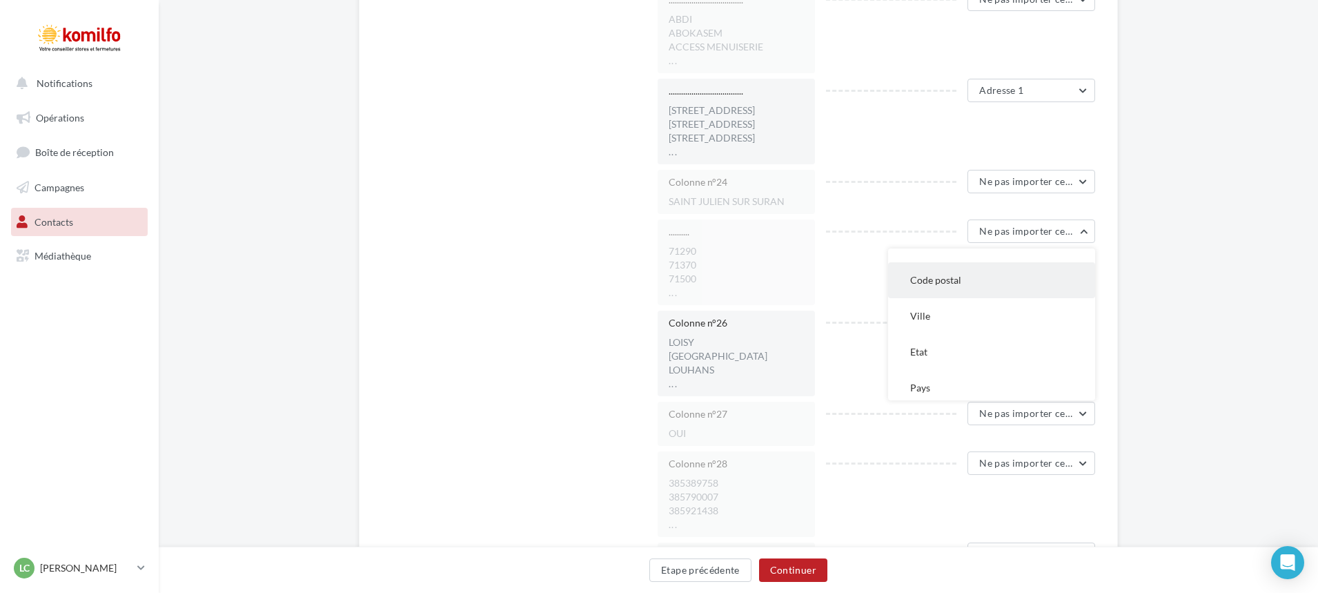
click at [953, 282] on span "Code postal" at bounding box center [935, 280] width 51 height 12
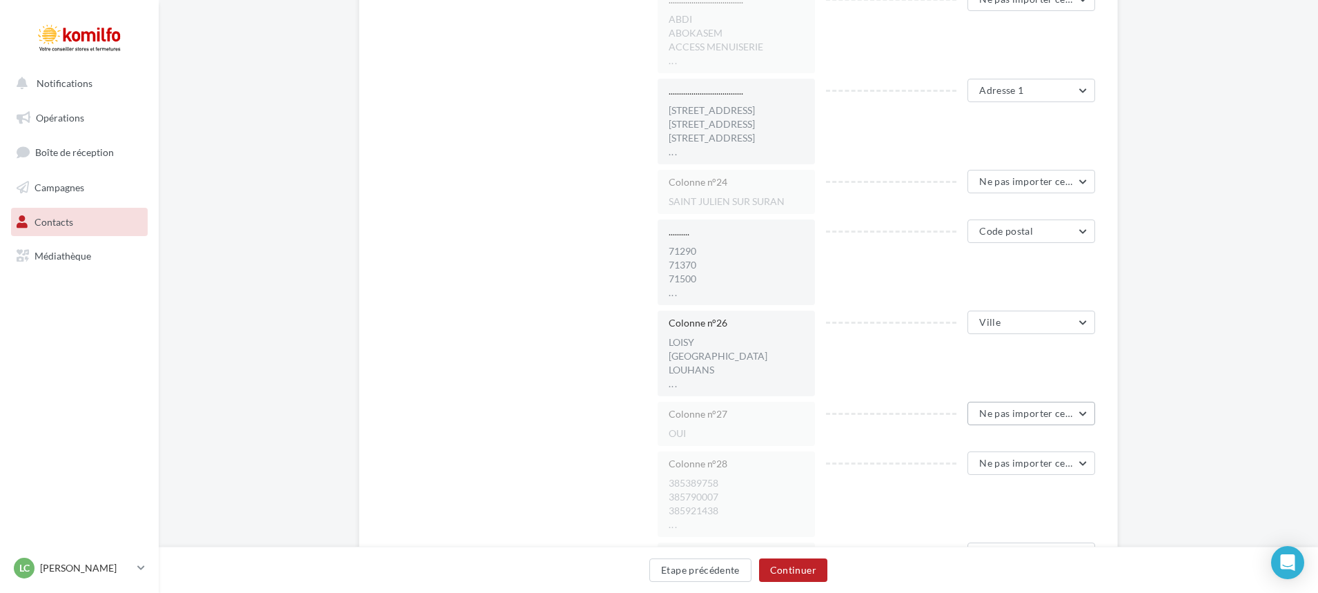
scroll to position [1863, 0]
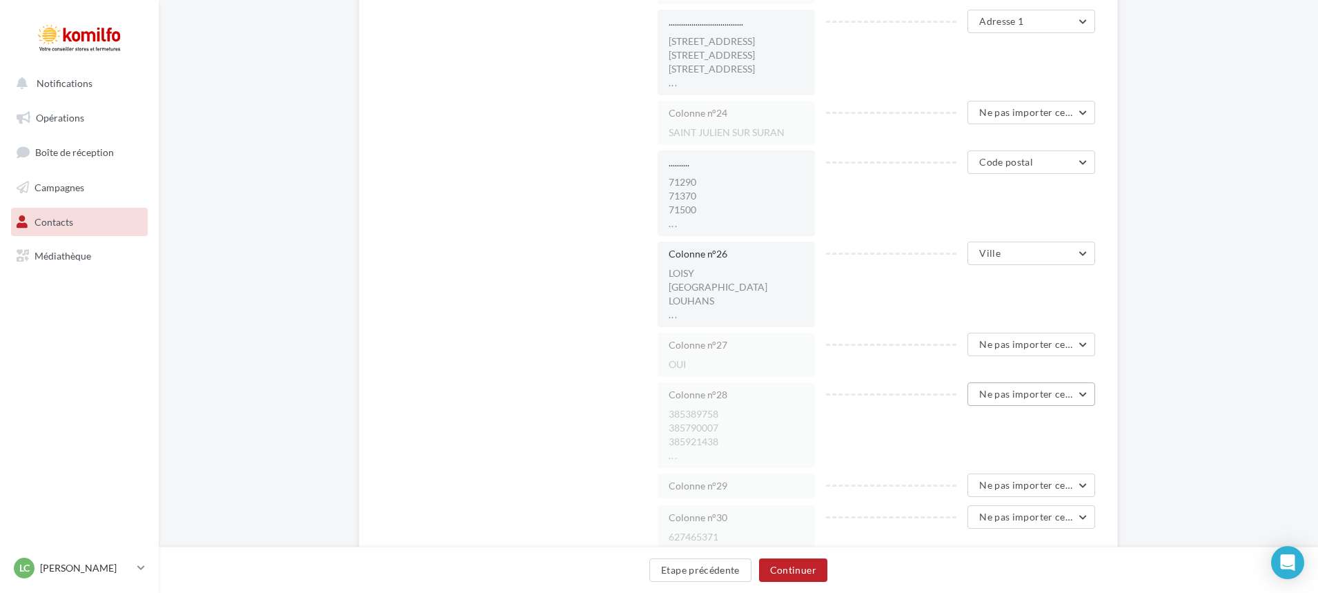
click at [1026, 391] on span "Ne pas importer cette colonne" at bounding box center [1047, 394] width 137 height 12
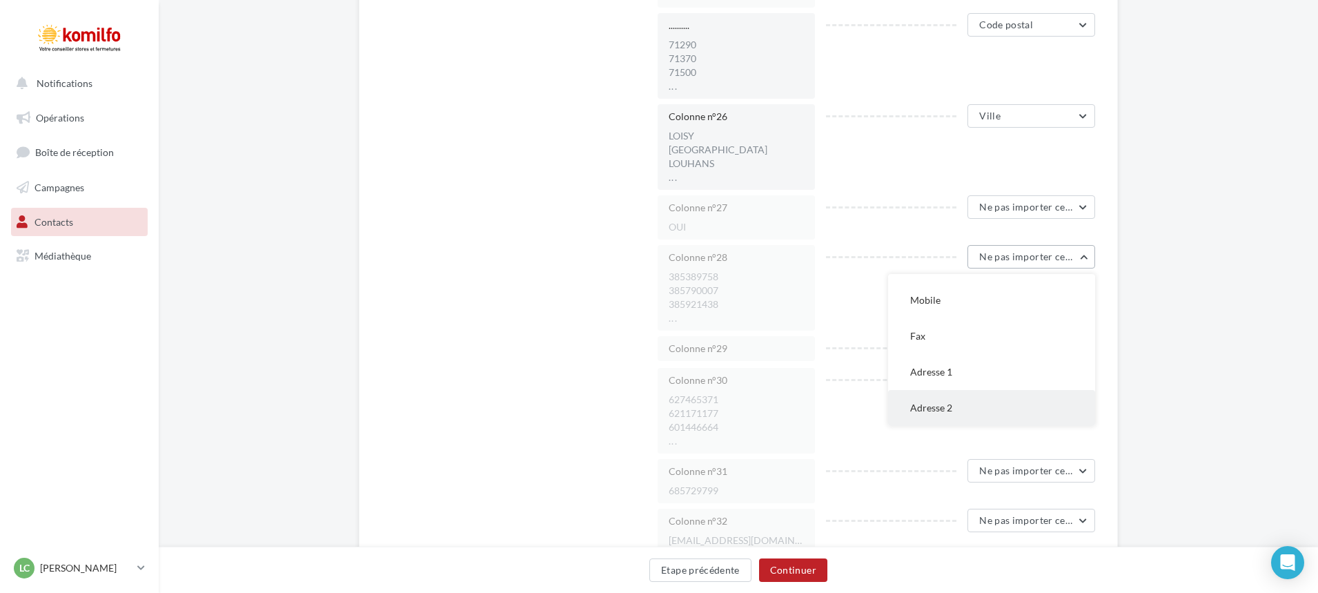
scroll to position [2002, 0]
click at [688, 406] on li "621171177" at bounding box center [736, 413] width 135 height 14
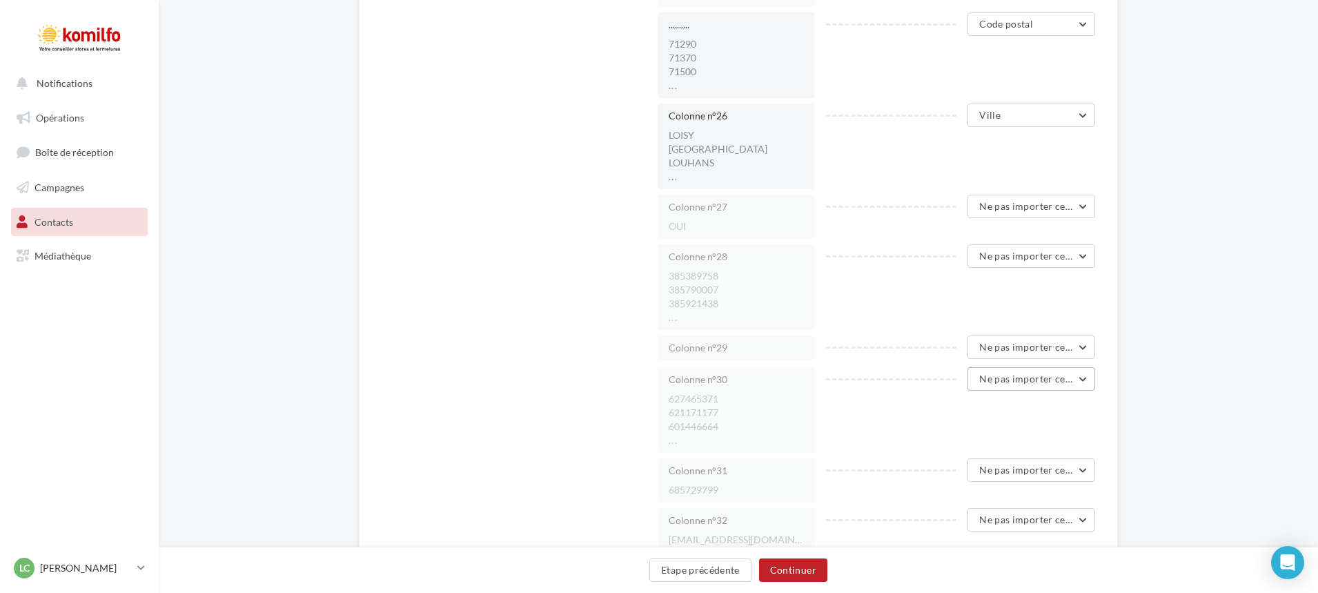
click at [1053, 382] on span "Ne pas importer cette colonne" at bounding box center [1047, 379] width 137 height 12
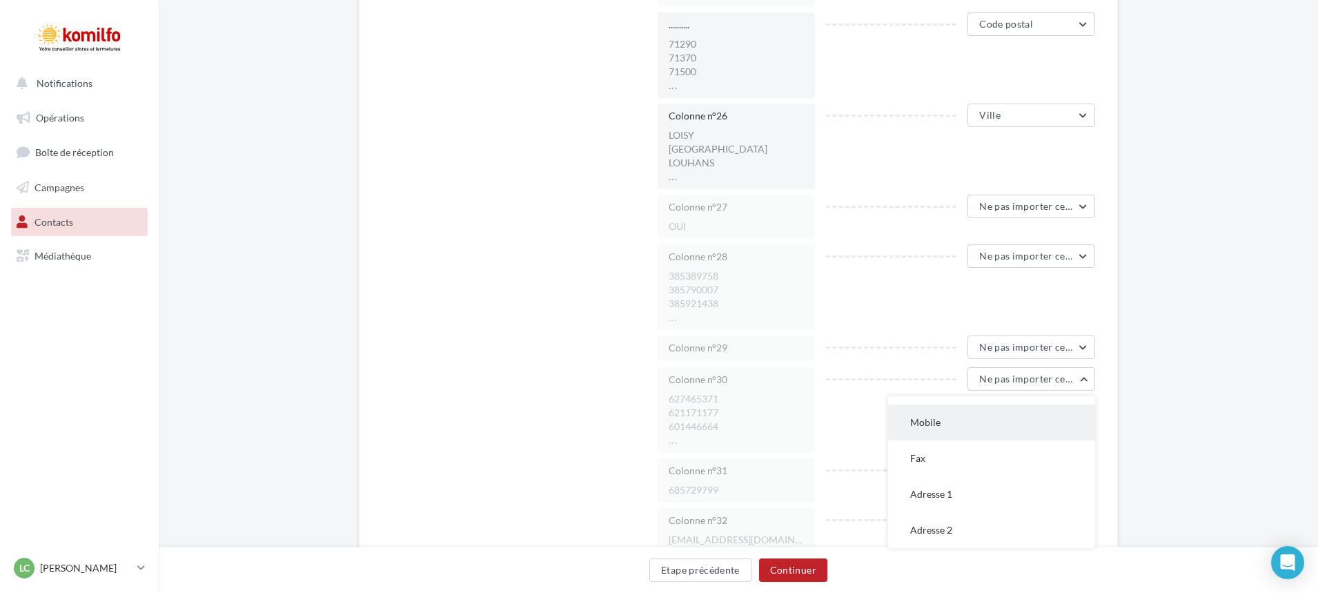
click at [957, 420] on button "Mobile" at bounding box center [991, 422] width 207 height 36
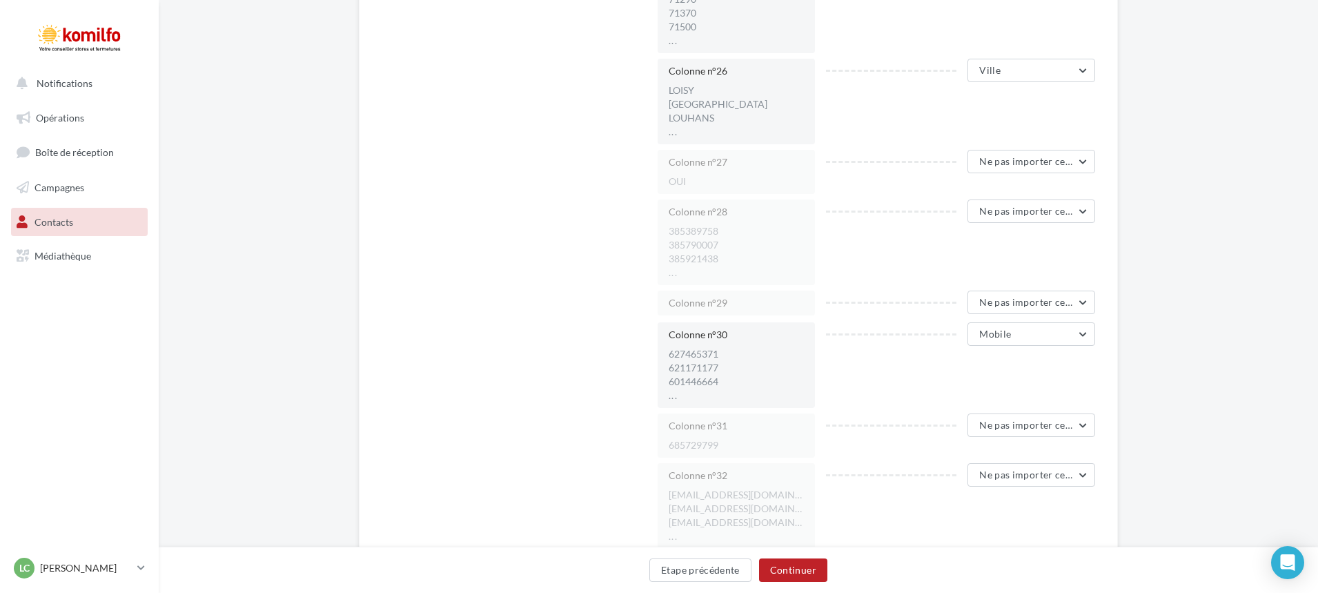
scroll to position [2071, 0]
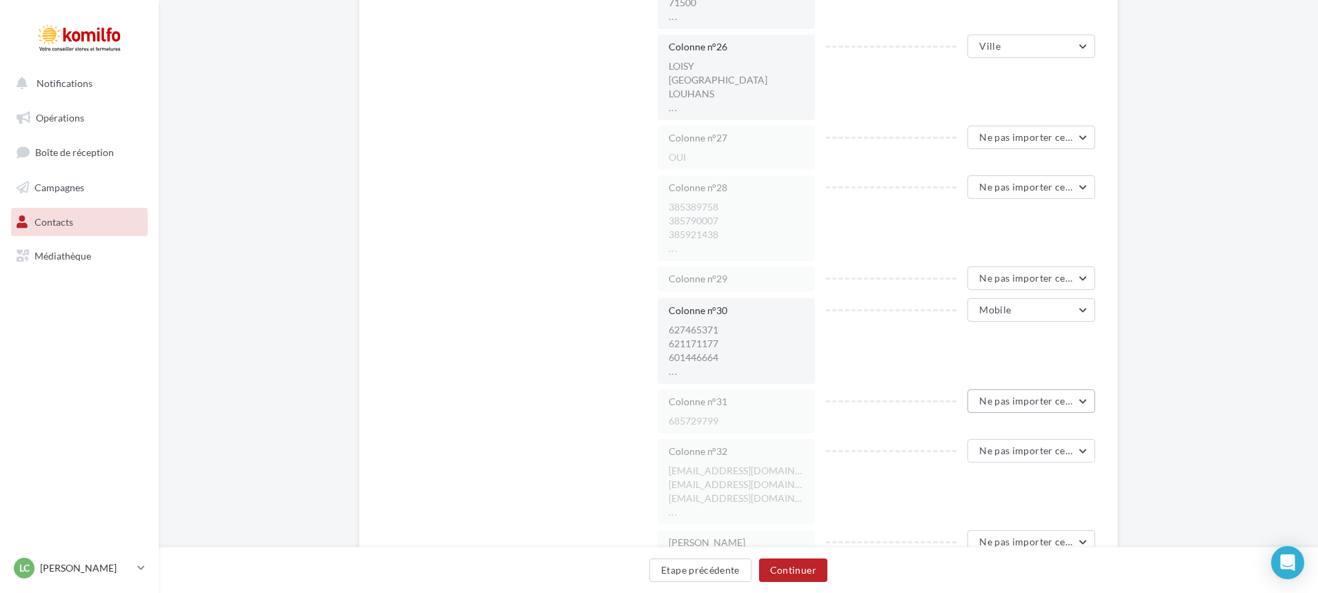
click at [1021, 398] on span "Ne pas importer cette colonne" at bounding box center [1047, 401] width 137 height 12
click at [954, 325] on button "Mobile" at bounding box center [991, 328] width 207 height 36
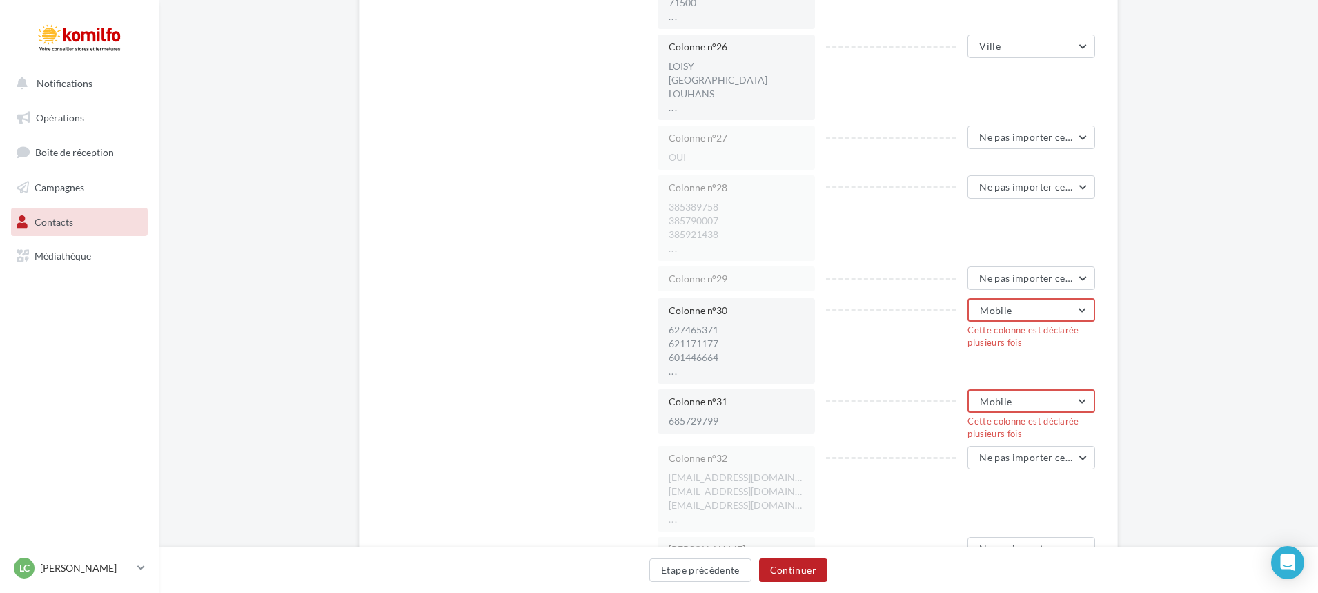
click at [1078, 403] on button "Mobile" at bounding box center [1032, 400] width 128 height 23
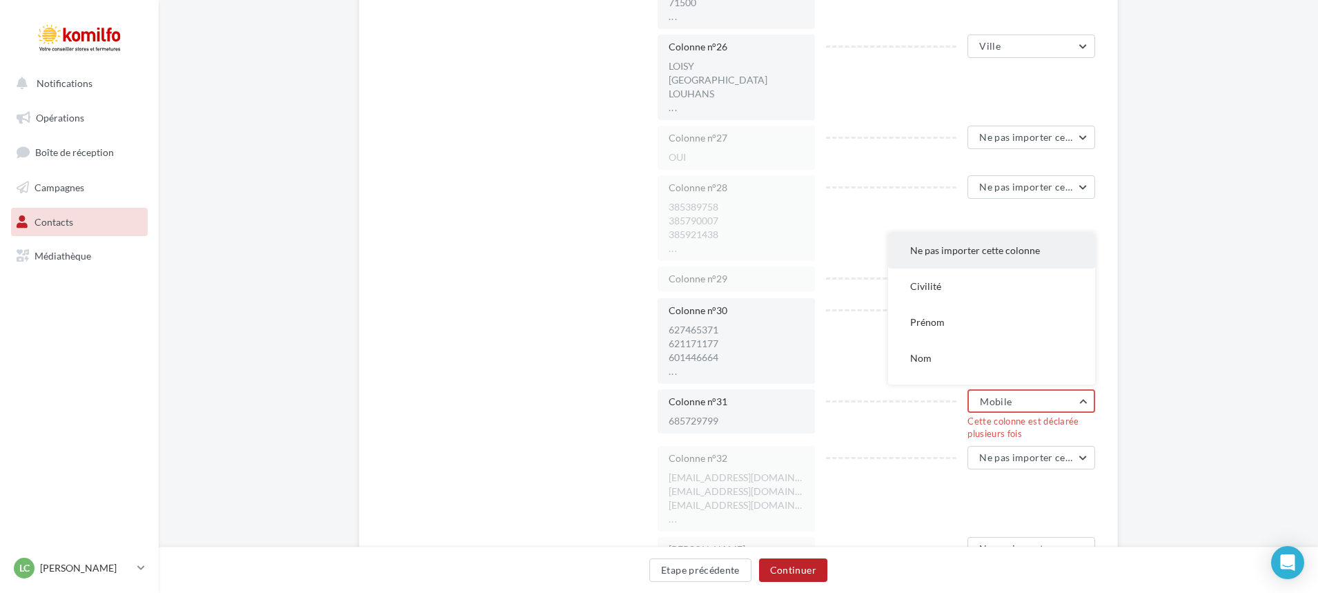
click at [955, 248] on span "Ne pas importer cette colonne" at bounding box center [975, 250] width 130 height 12
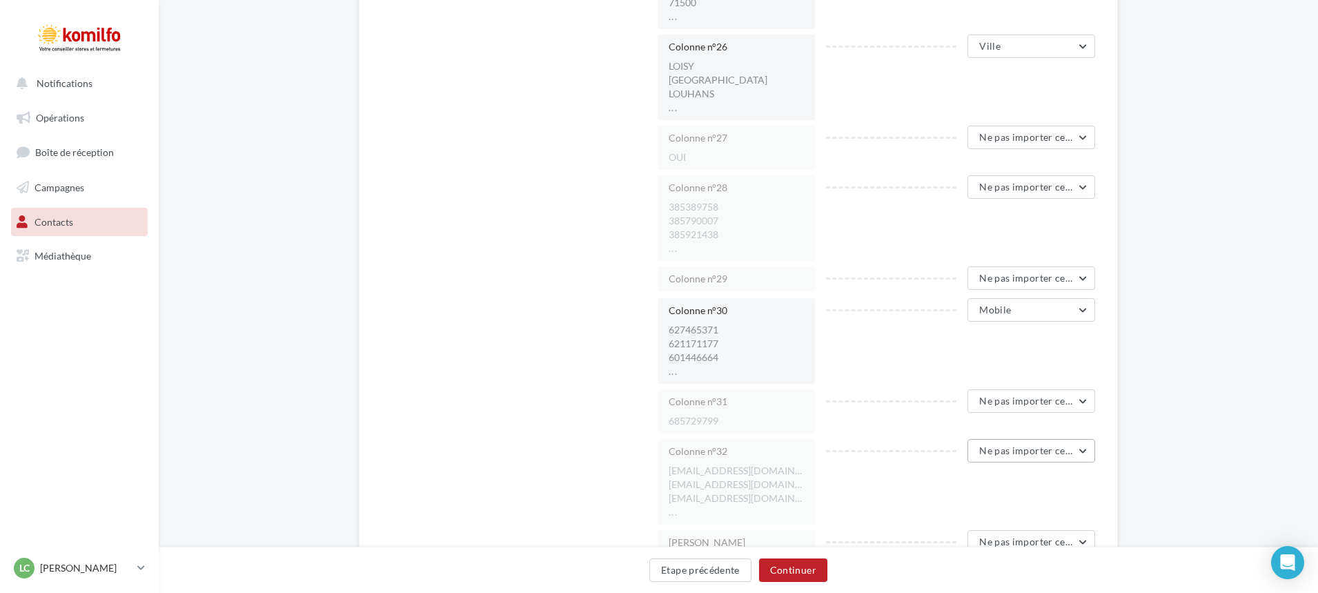
click at [1052, 453] on span "Ne pas importer cette colonne" at bounding box center [1047, 450] width 137 height 12
click at [983, 306] on button "Email" at bounding box center [991, 306] width 207 height 36
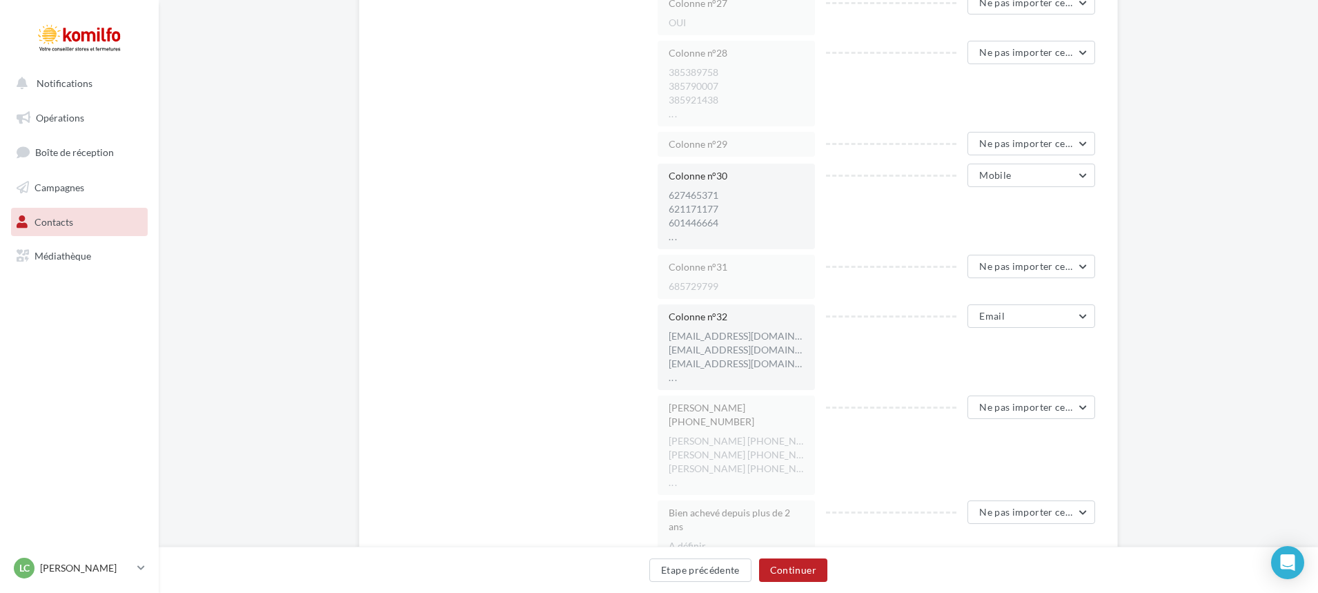
scroll to position [2209, 0]
click at [1028, 407] on span "Ne pas importer cette colonne" at bounding box center [1047, 404] width 137 height 12
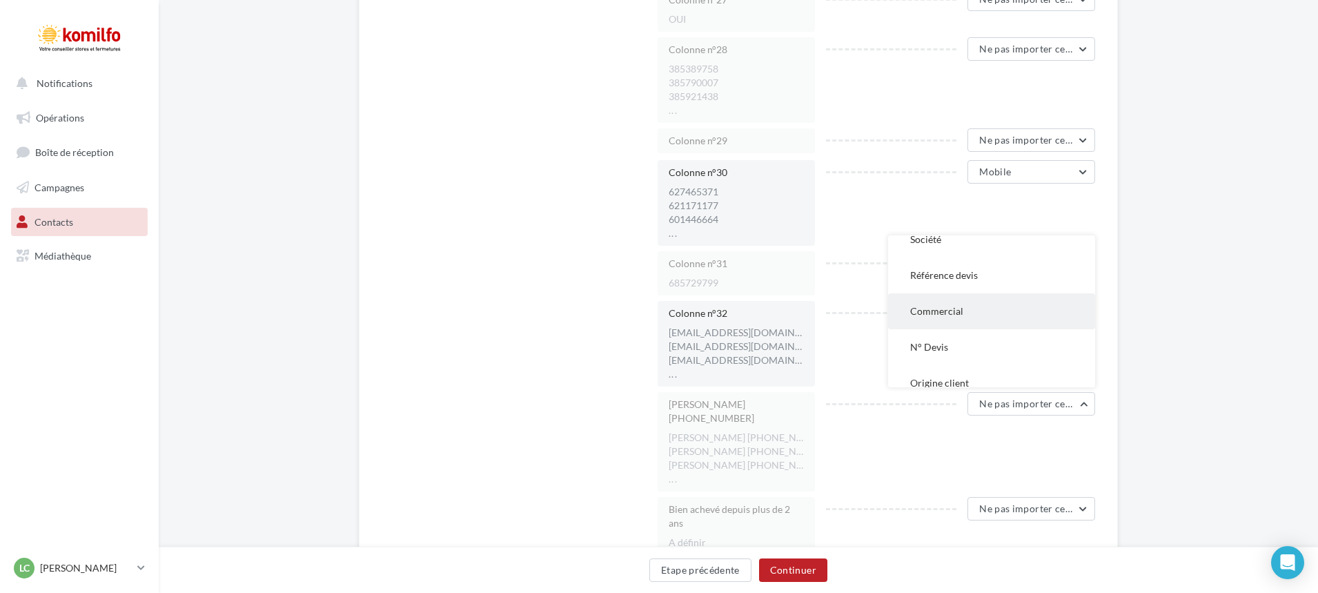
click at [987, 320] on button "Commercial" at bounding box center [991, 311] width 207 height 36
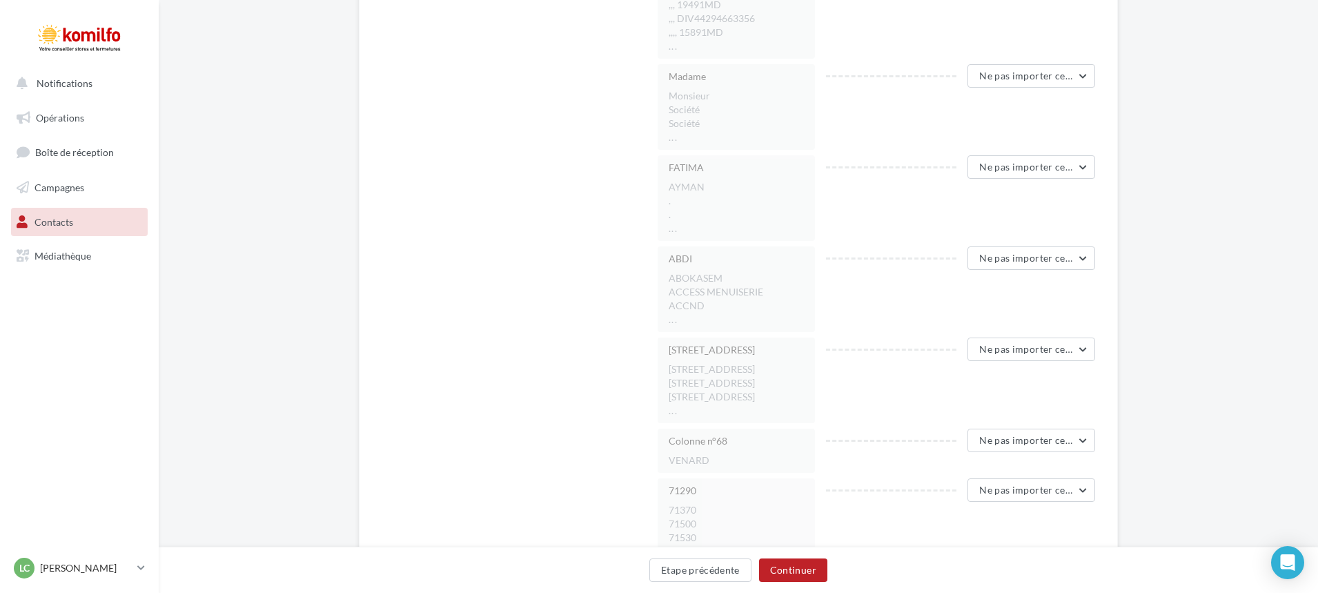
scroll to position [4762, 0]
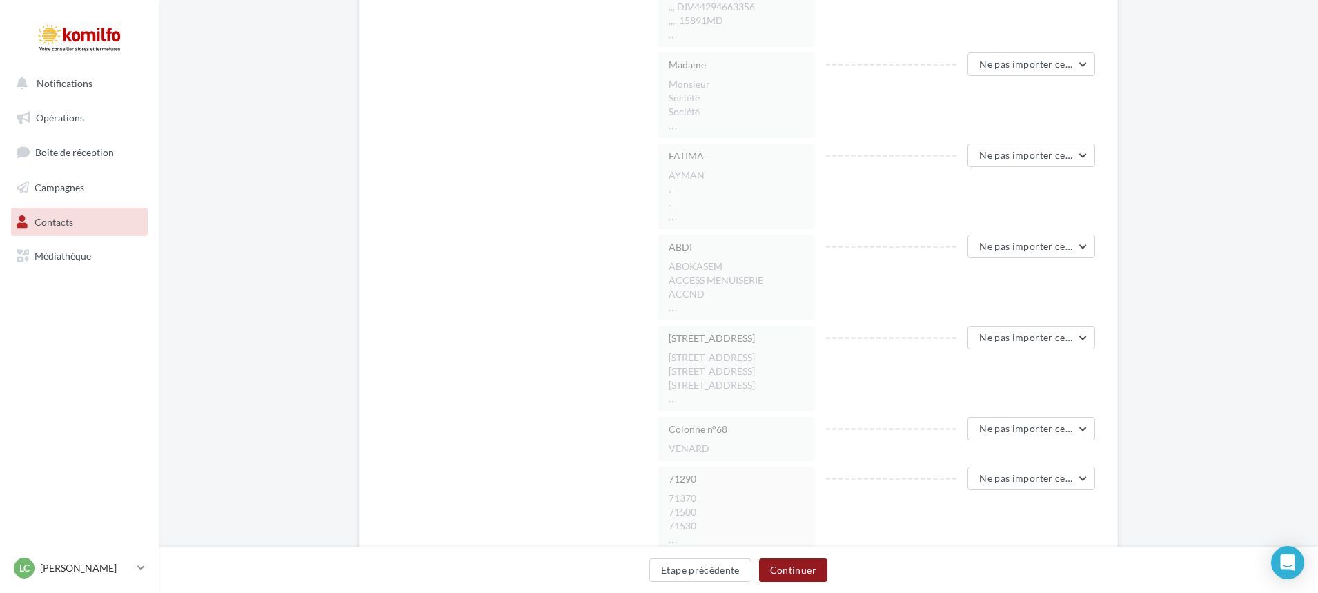
click at [799, 576] on button "Continuer" at bounding box center [793, 569] width 68 height 23
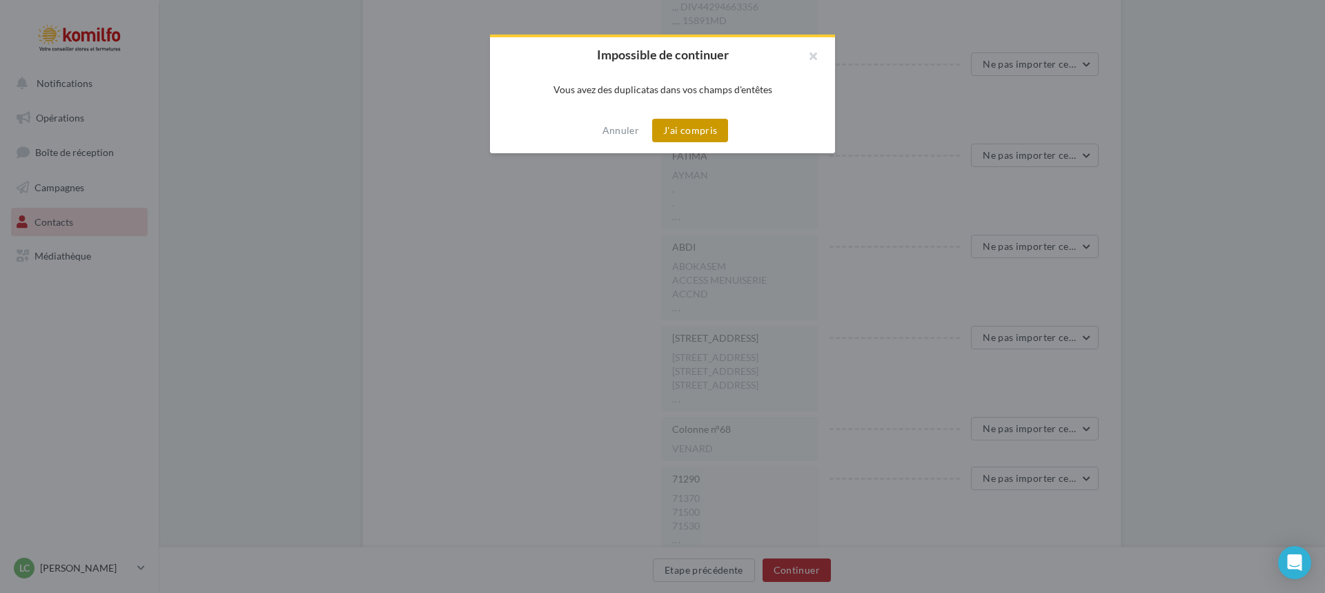
click at [704, 123] on button "J'ai compris" at bounding box center [690, 130] width 76 height 23
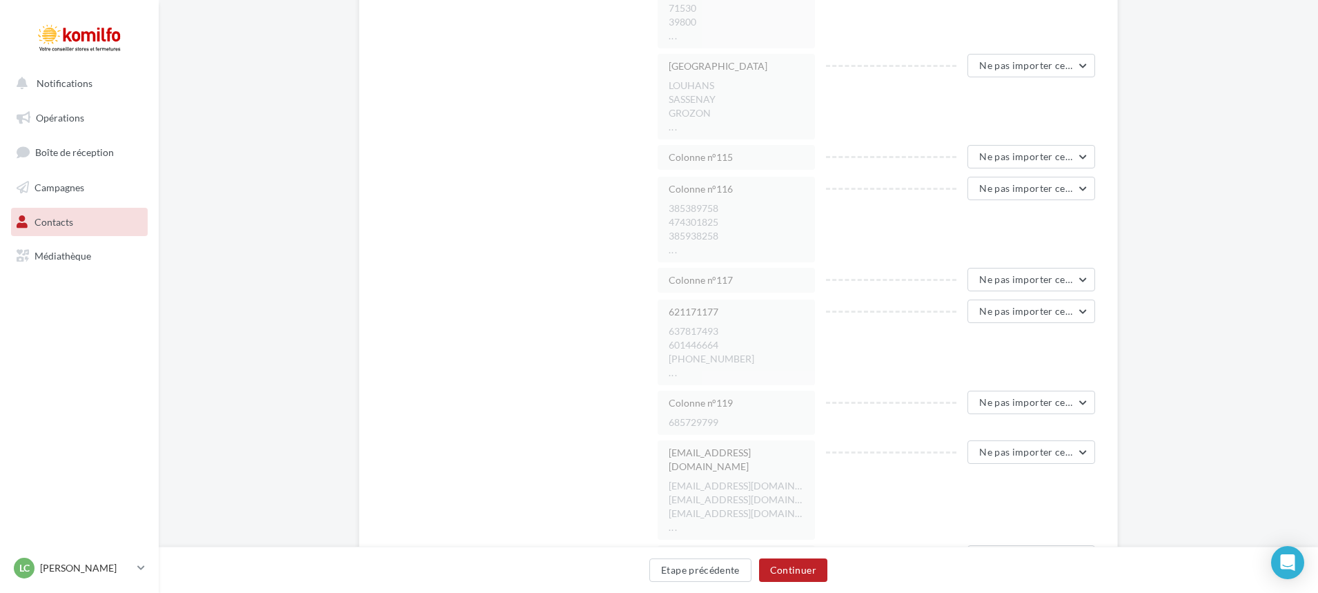
scroll to position [8420, 0]
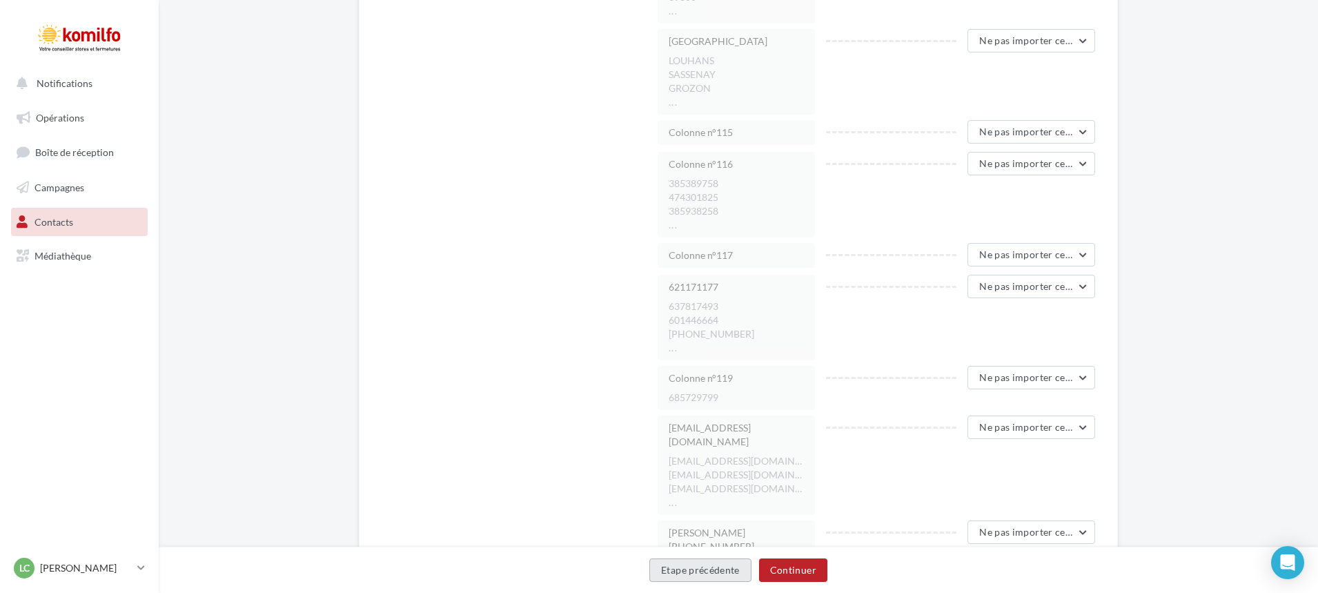
click at [735, 570] on button "Etape précédente" at bounding box center [700, 569] width 102 height 23
click at [735, 570] on div "Etape précédente Continuer" at bounding box center [738, 572] width 1137 height 29
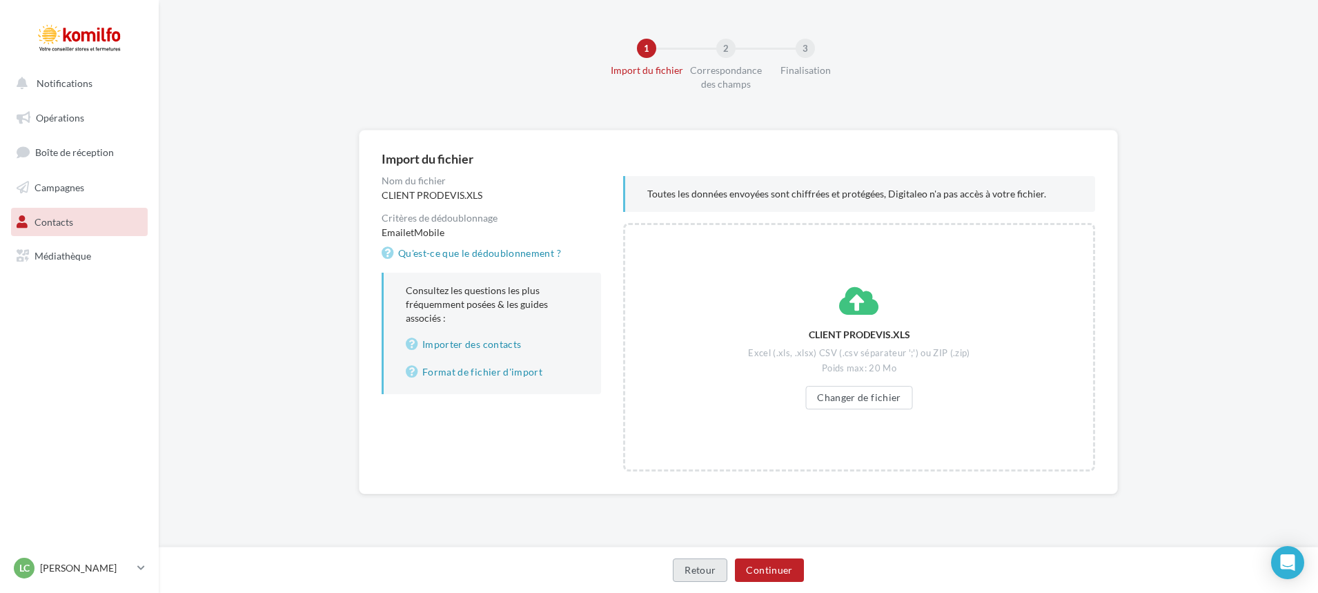
click at [735, 570] on div "Retour Continuer" at bounding box center [738, 572] width 1137 height 29
click at [735, 570] on div "Retour Continuer" at bounding box center [742, 572] width 1144 height 29
click at [889, 400] on button "Changer de fichier" at bounding box center [862, 397] width 107 height 23
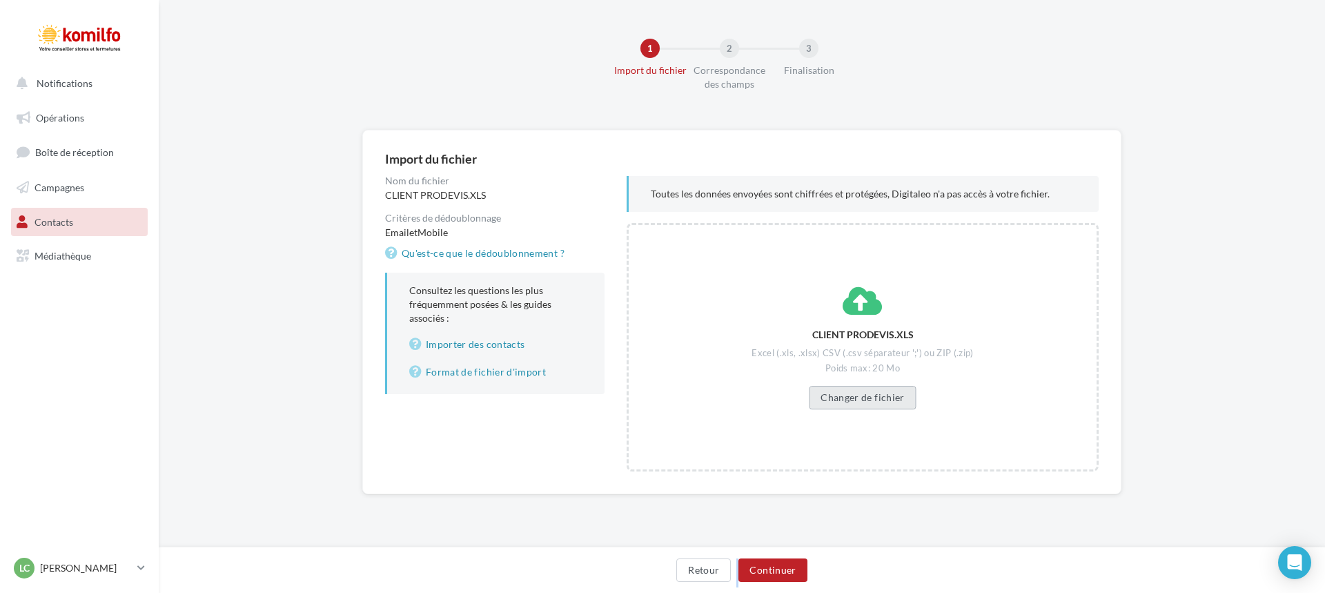
click at [860, 398] on button "Changer de fichier" at bounding box center [862, 397] width 107 height 23
click at [756, 567] on button "Continuer" at bounding box center [772, 569] width 68 height 23
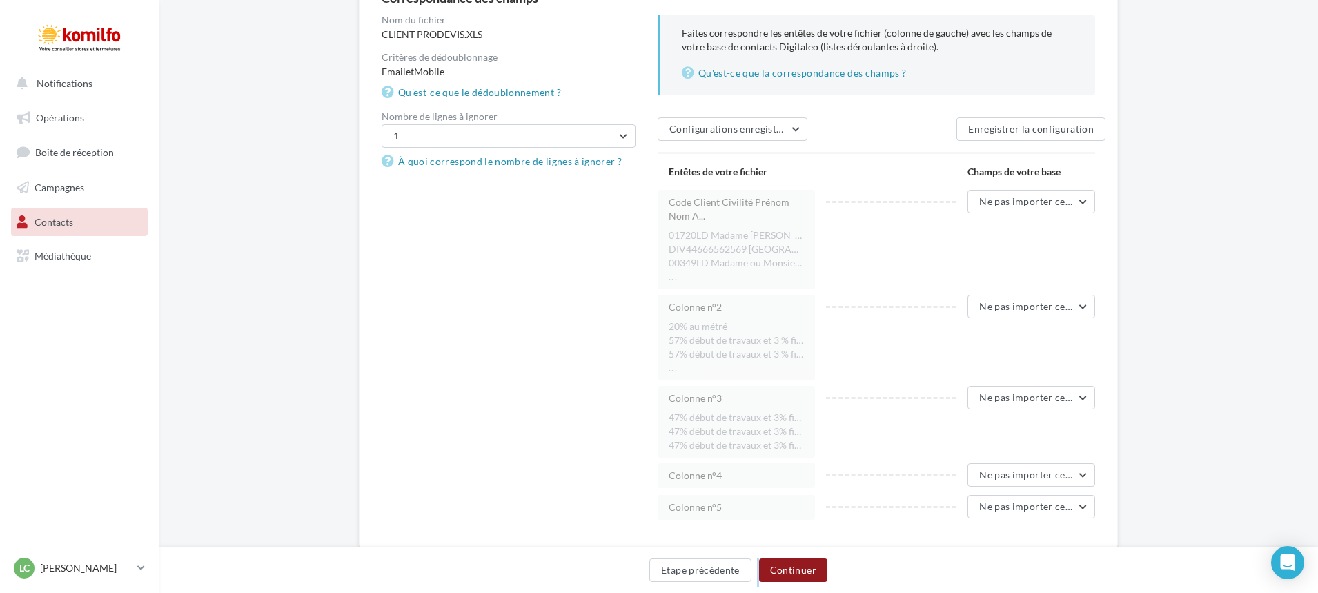
scroll to position [199, 0]
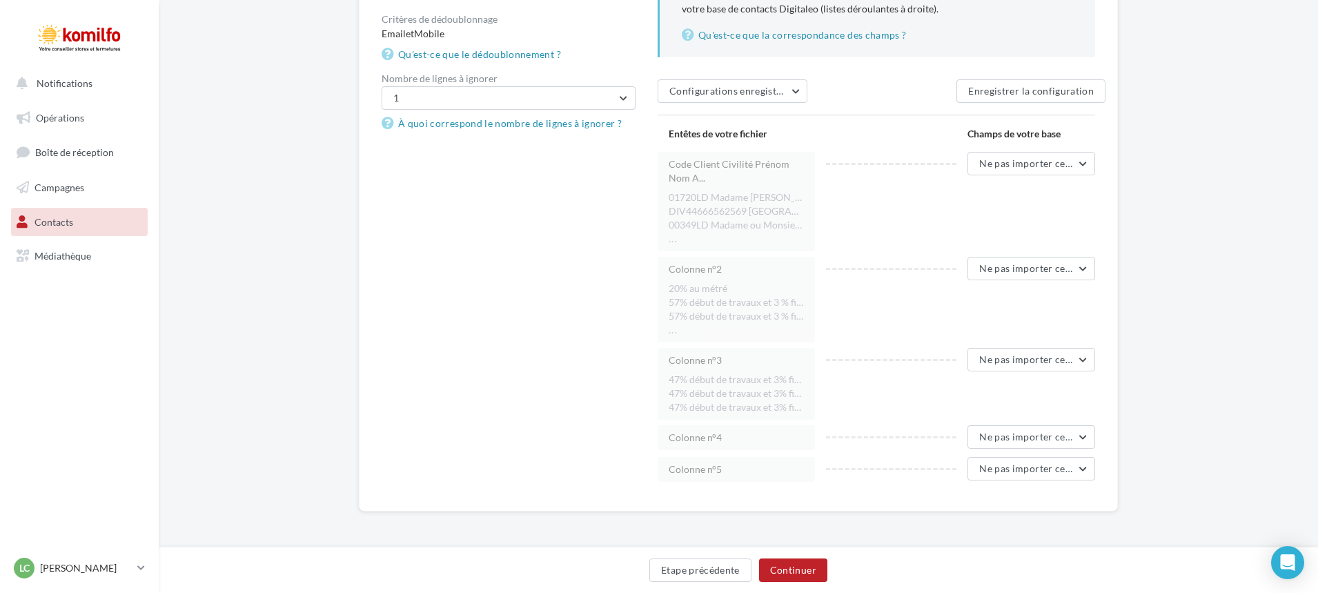
click at [741, 219] on li "00349LD Madame ou Monsieur ODILE BRESSON 1 ROUTE NATIONALE 21700 VOSNE ROMANEE …" at bounding box center [736, 225] width 135 height 14
